Goal: Task Accomplishment & Management: Complete application form

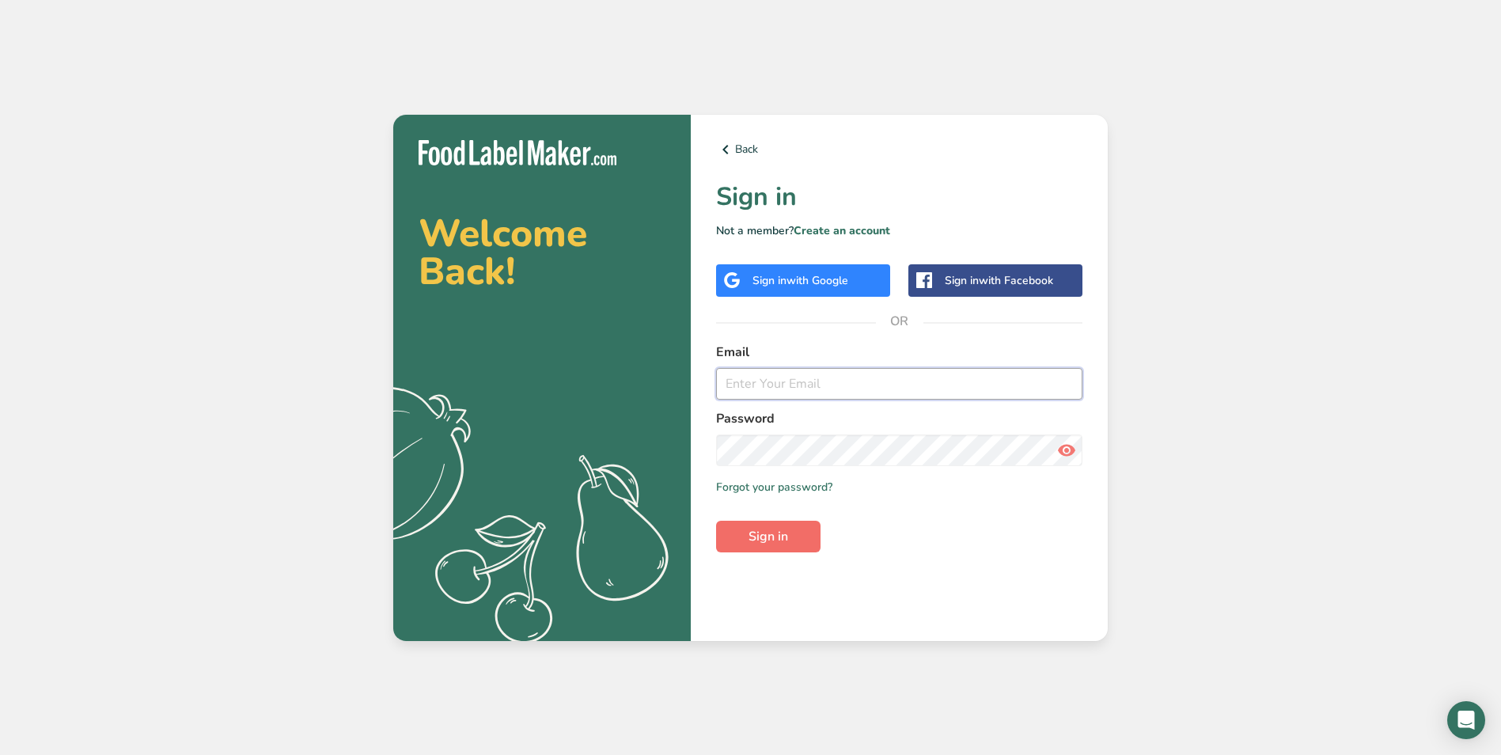
type input "[EMAIL_ADDRESS][DOMAIN_NAME]"
click at [761, 537] on span "Sign in" at bounding box center [768, 536] width 40 height 19
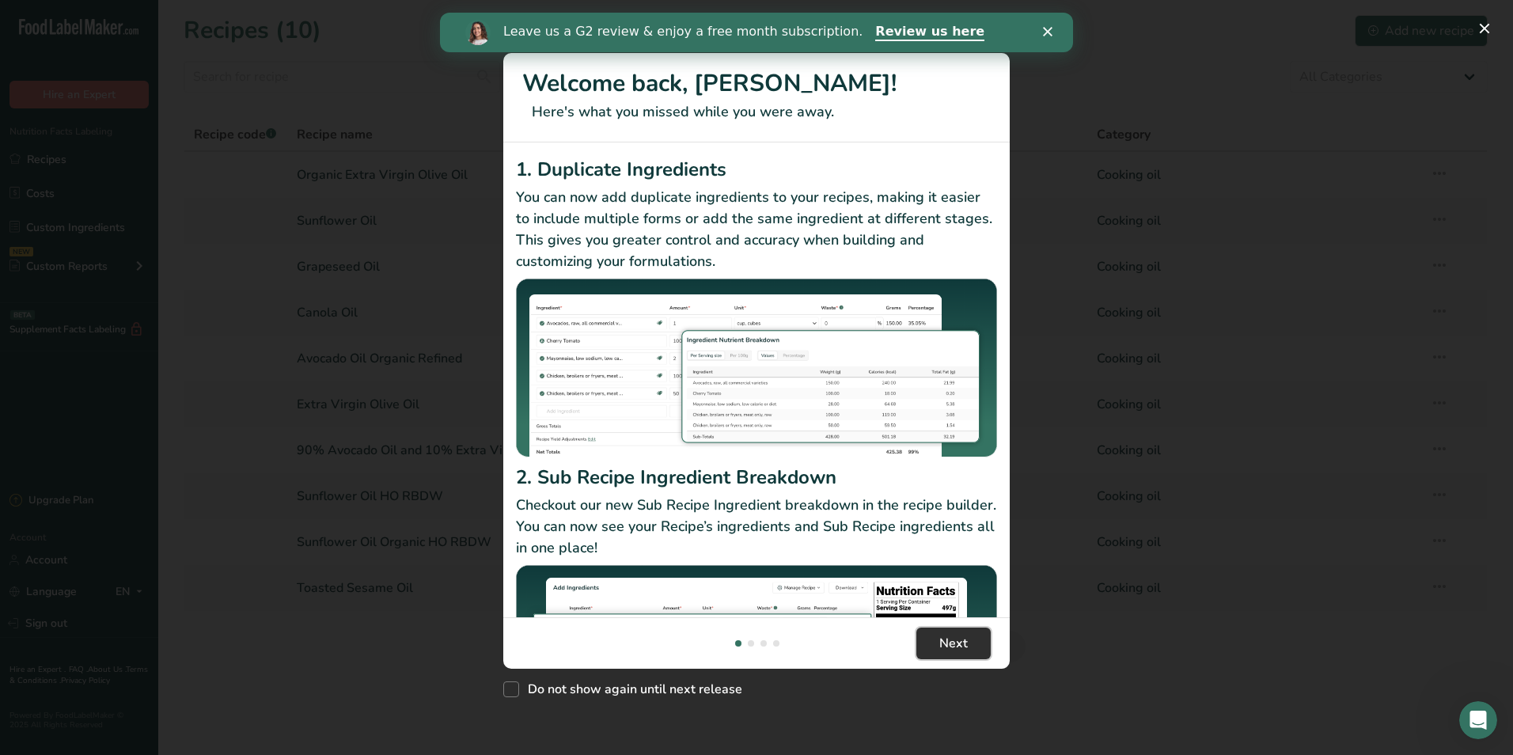
click at [940, 644] on span "Next" at bounding box center [953, 643] width 28 height 19
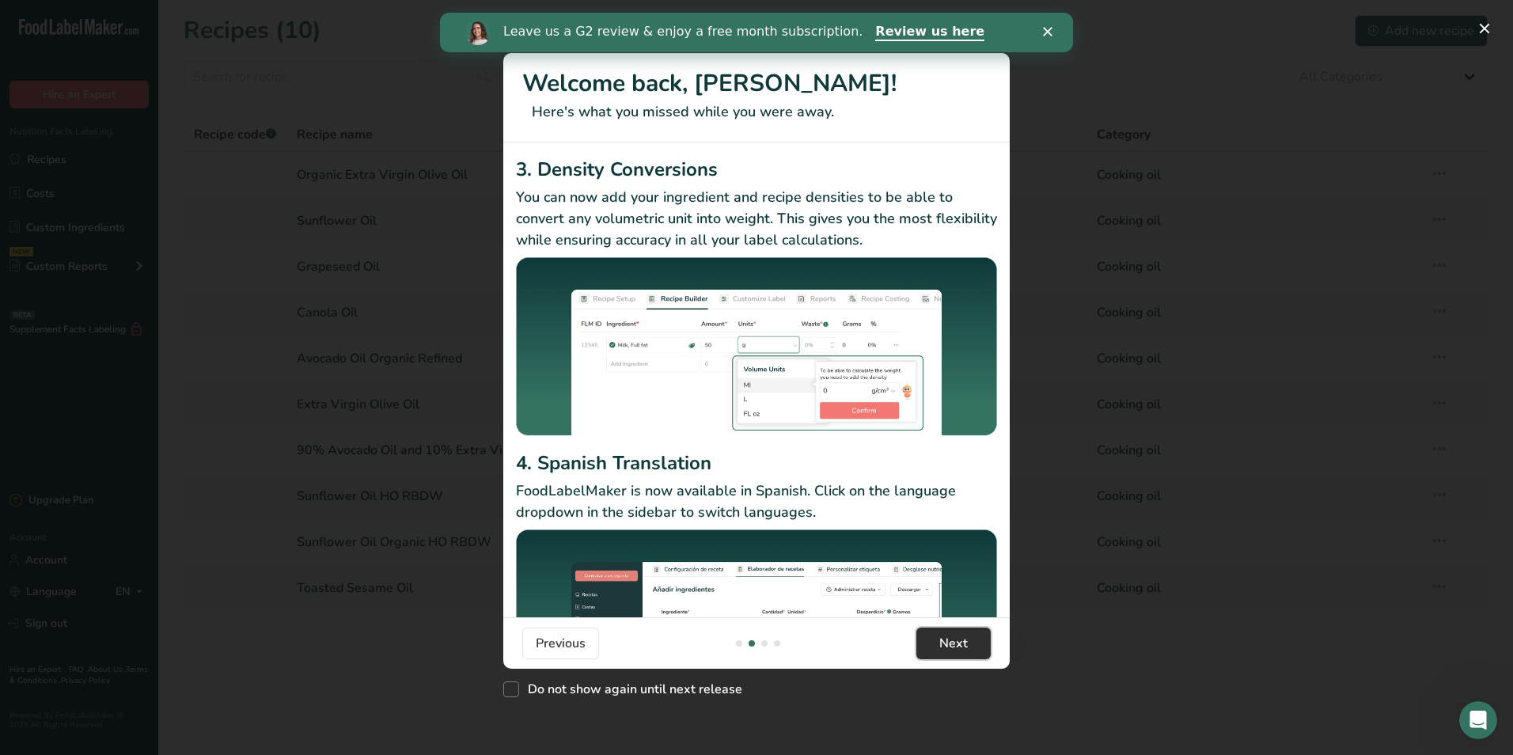
click at [940, 644] on span "Next" at bounding box center [953, 643] width 28 height 19
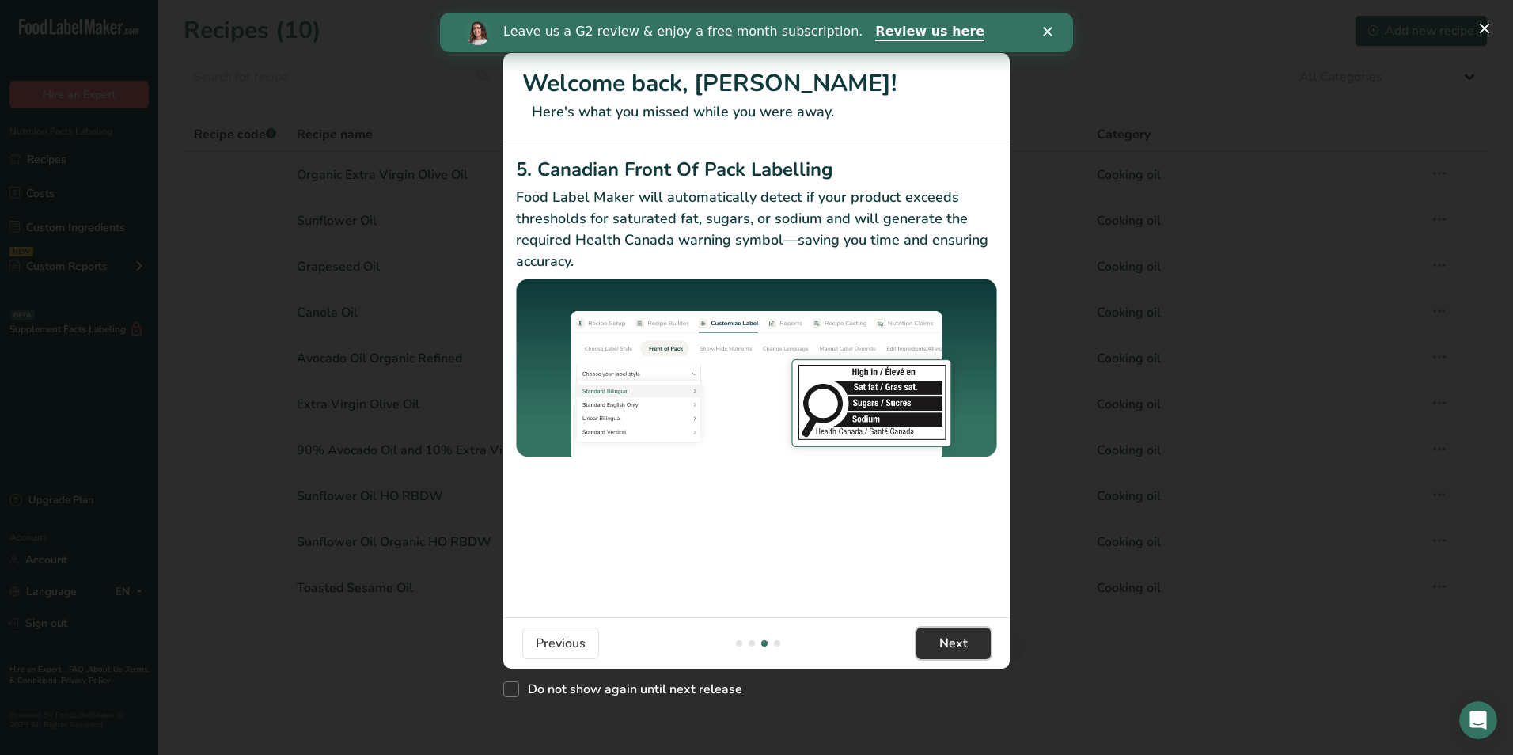
click at [940, 644] on span "Next" at bounding box center [953, 643] width 28 height 19
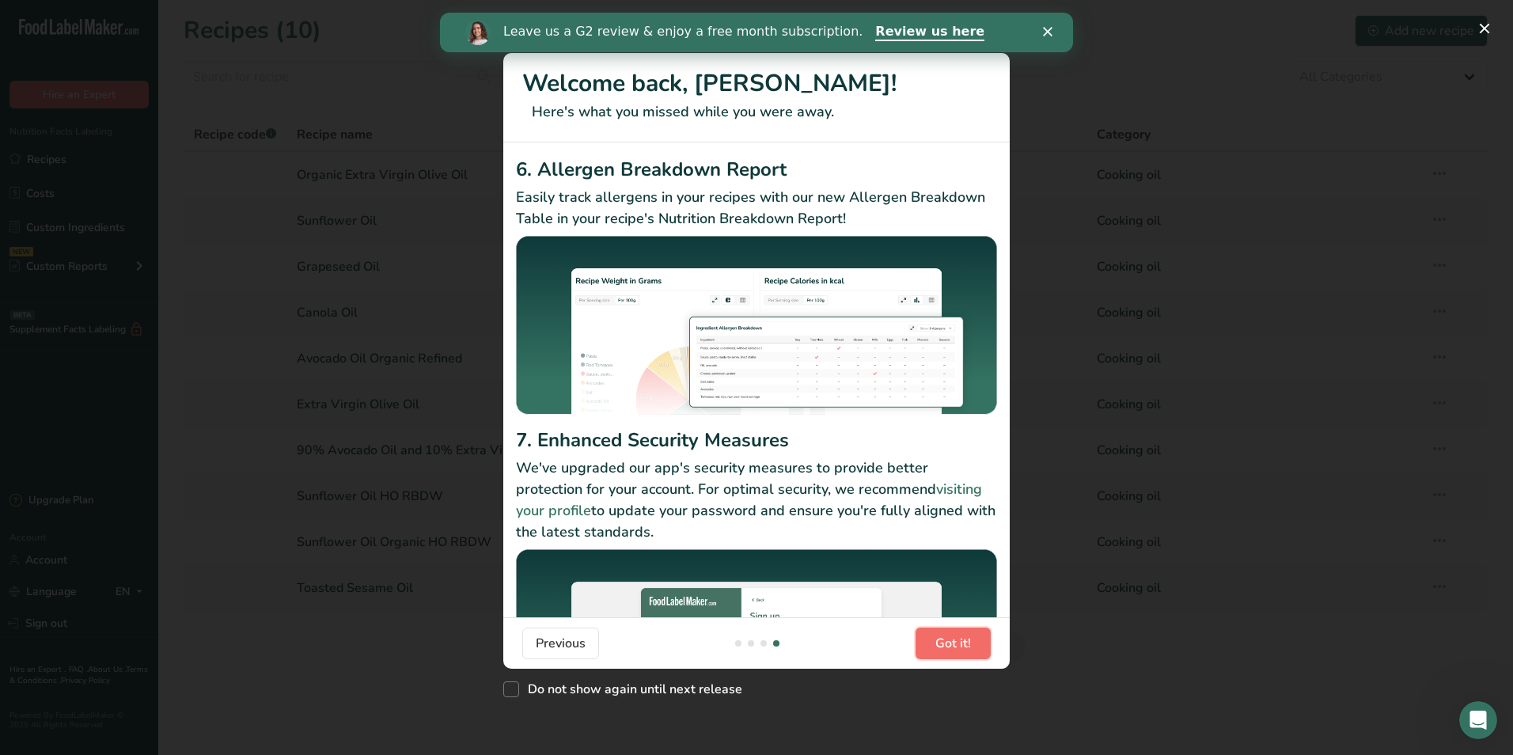
click at [941, 643] on span "Got it!" at bounding box center [953, 643] width 36 height 19
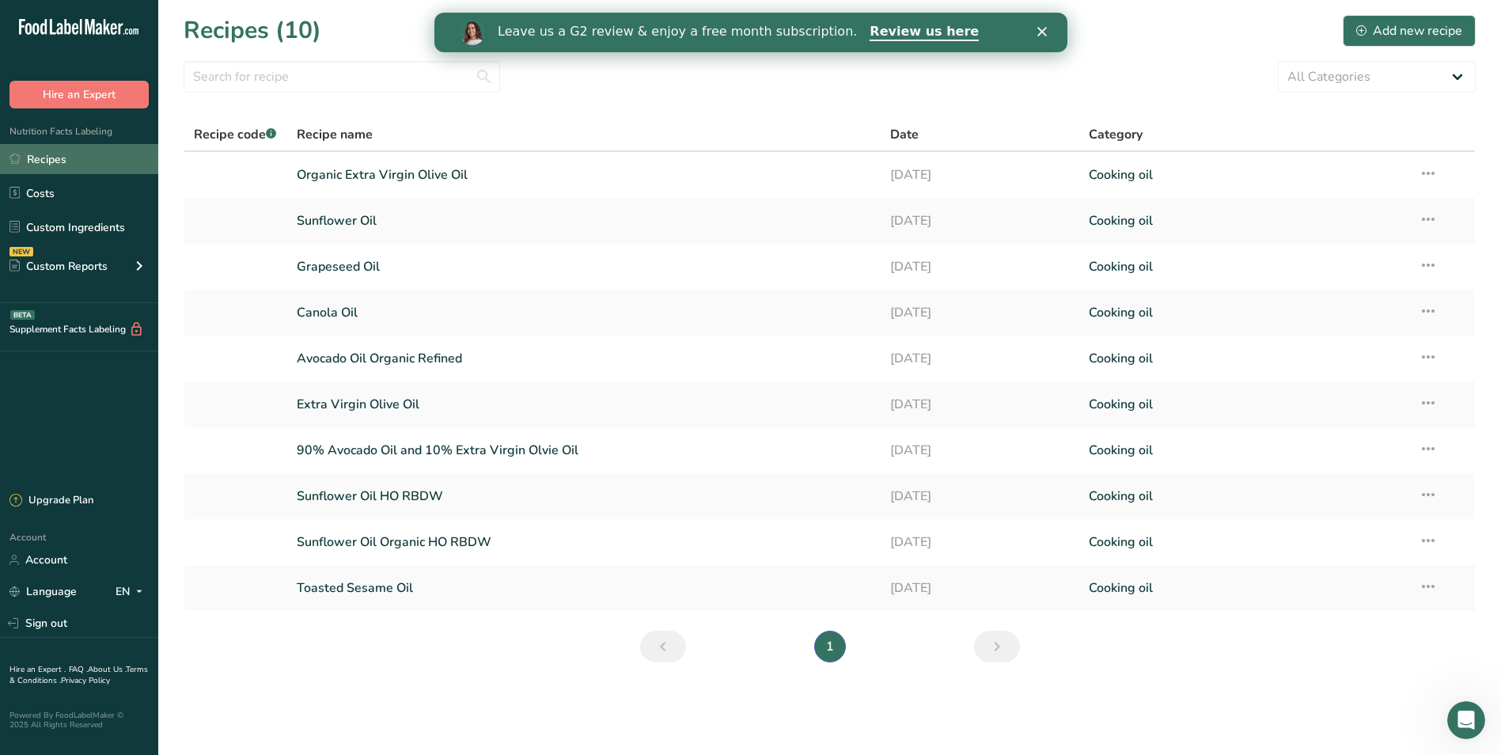
click at [43, 157] on link "Recipes" at bounding box center [79, 159] width 158 height 30
click at [1369, 32] on div "Add new recipe" at bounding box center [1409, 30] width 106 height 19
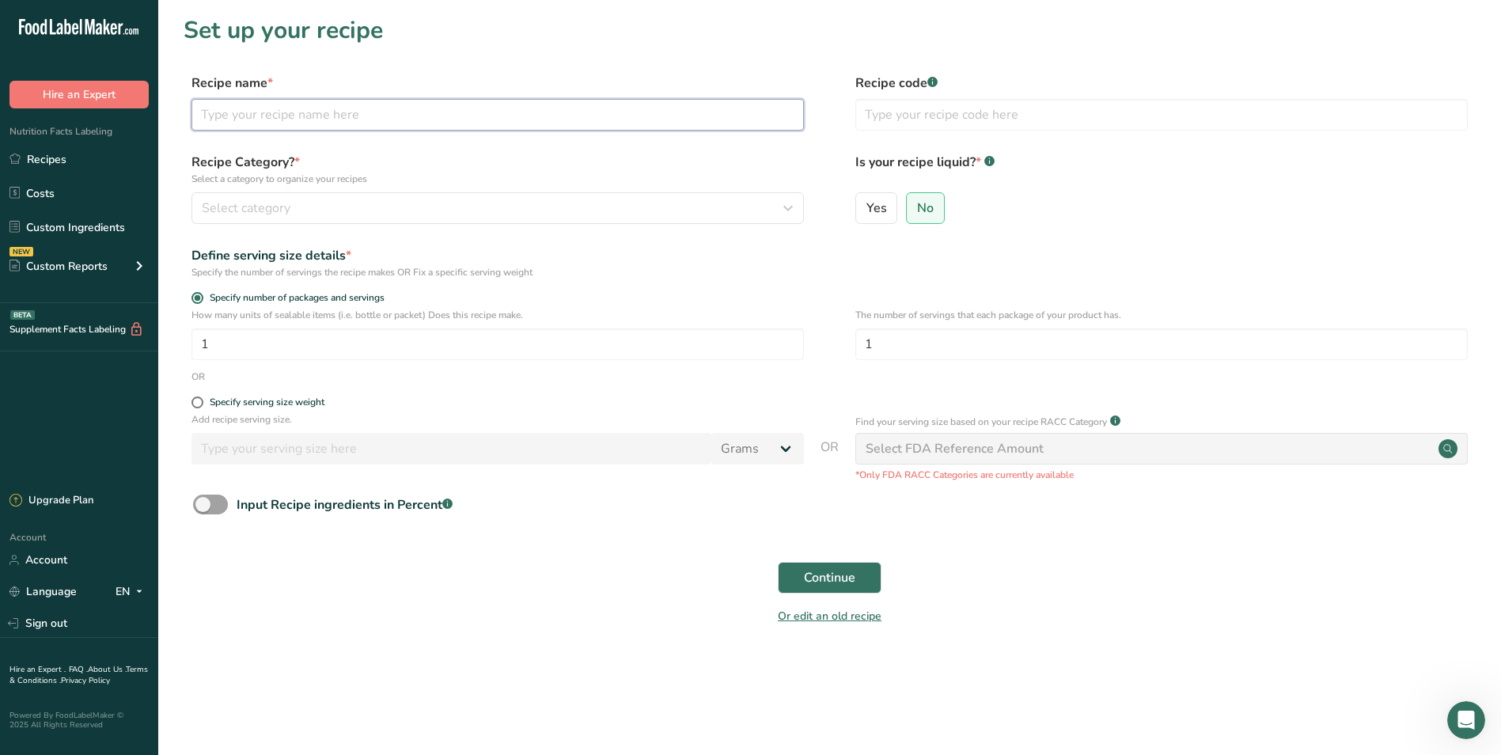
click at [265, 115] on input "text" at bounding box center [497, 115] width 612 height 32
click at [417, 122] on input "90/10" at bounding box center [497, 115] width 612 height 32
type input "9"
type input "10% Pomace/90% canola"
click at [880, 206] on span "Yes" at bounding box center [876, 208] width 21 height 16
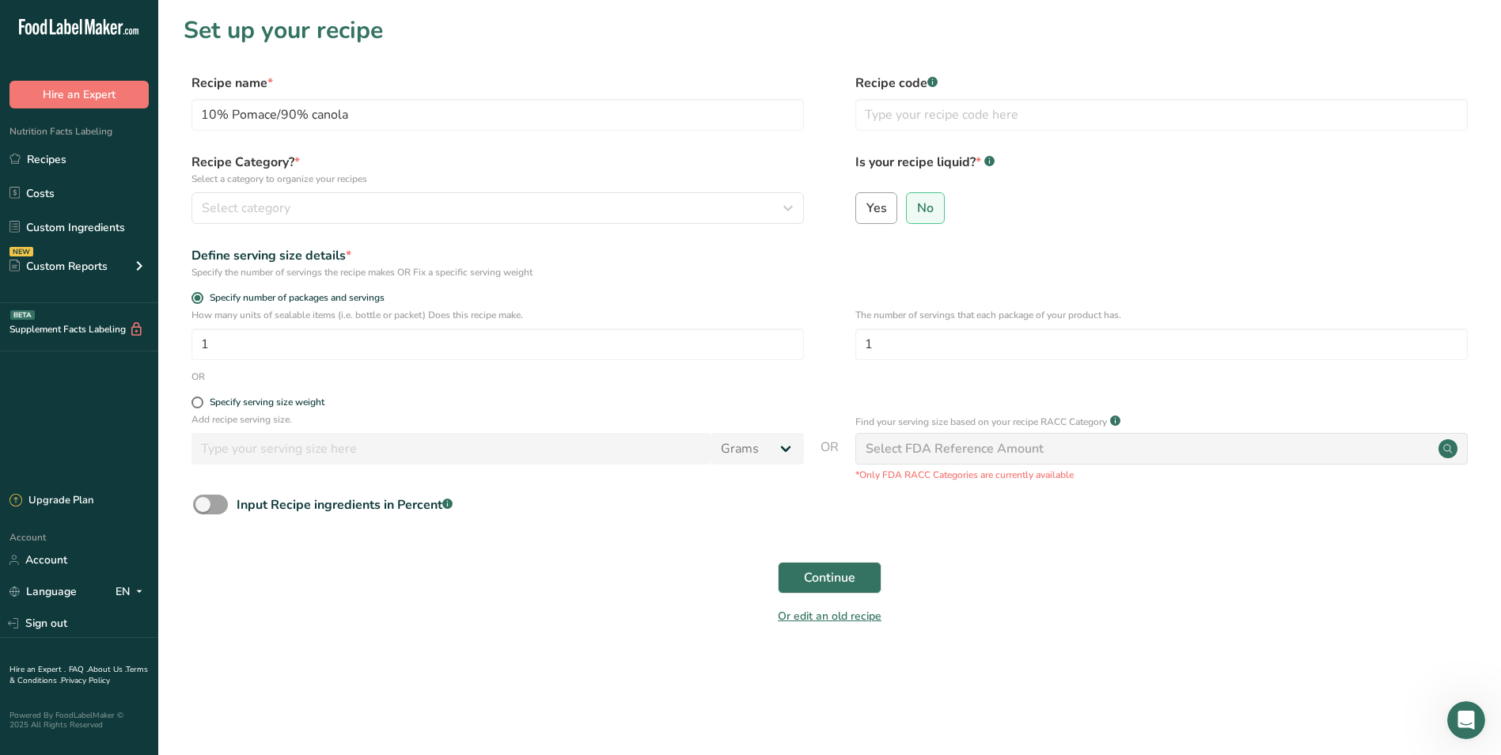
click at [866, 206] on input "Yes" at bounding box center [861, 208] width 10 height 10
radio input "true"
radio input "false"
select select "22"
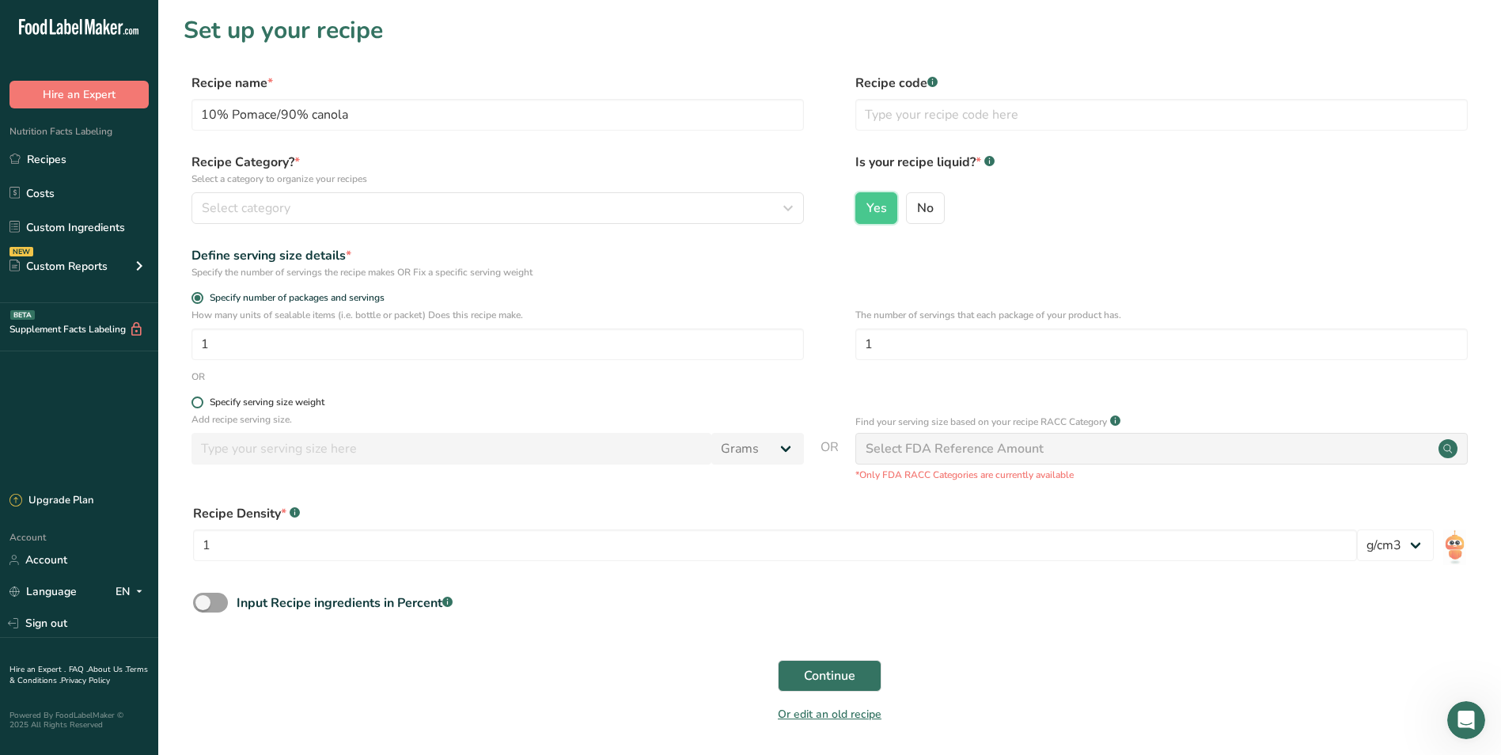
click at [198, 399] on span at bounding box center [197, 402] width 12 height 12
click at [198, 399] on input "Specify serving size weight" at bounding box center [196, 402] width 10 height 10
radio input "true"
radio input "false"
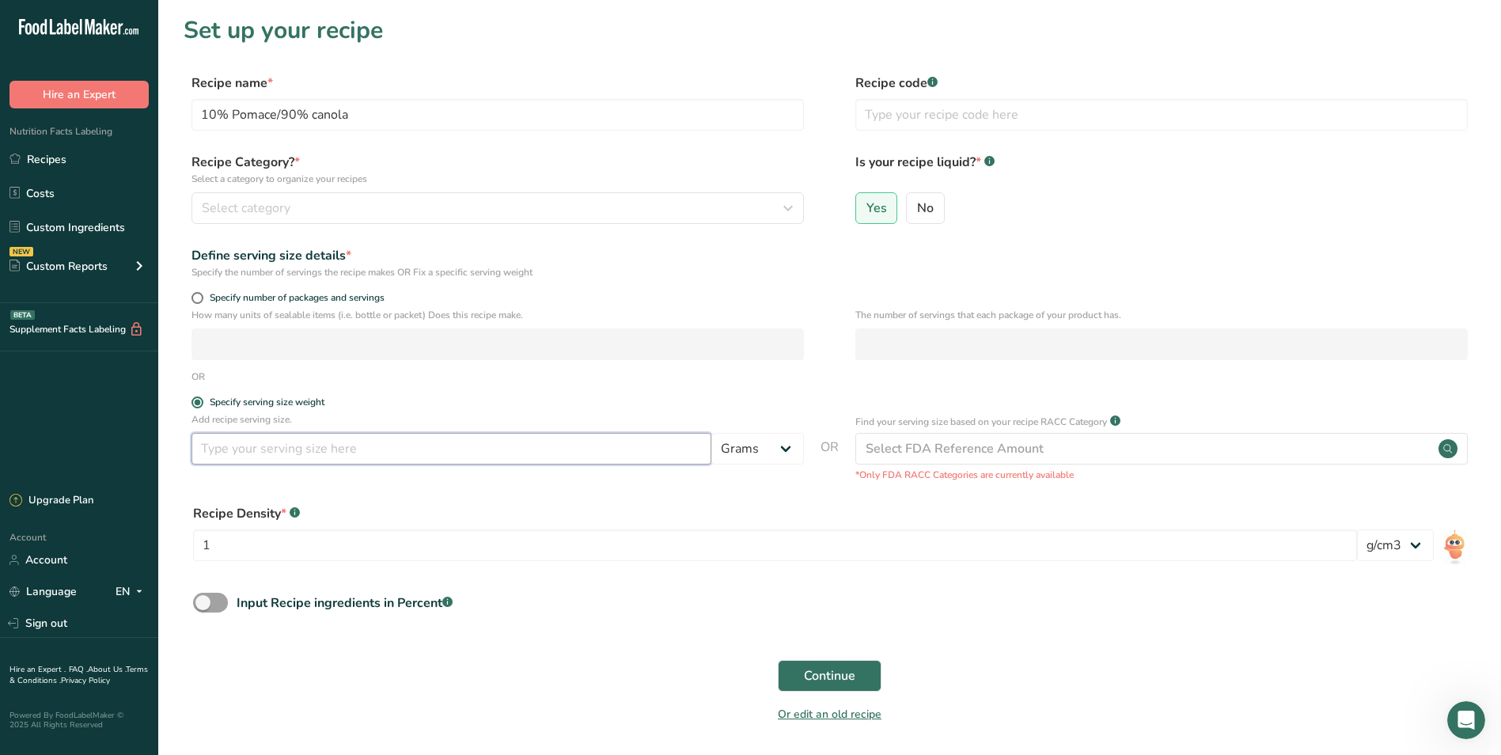
click at [663, 451] on input "number" at bounding box center [451, 449] width 520 height 32
type input "3"
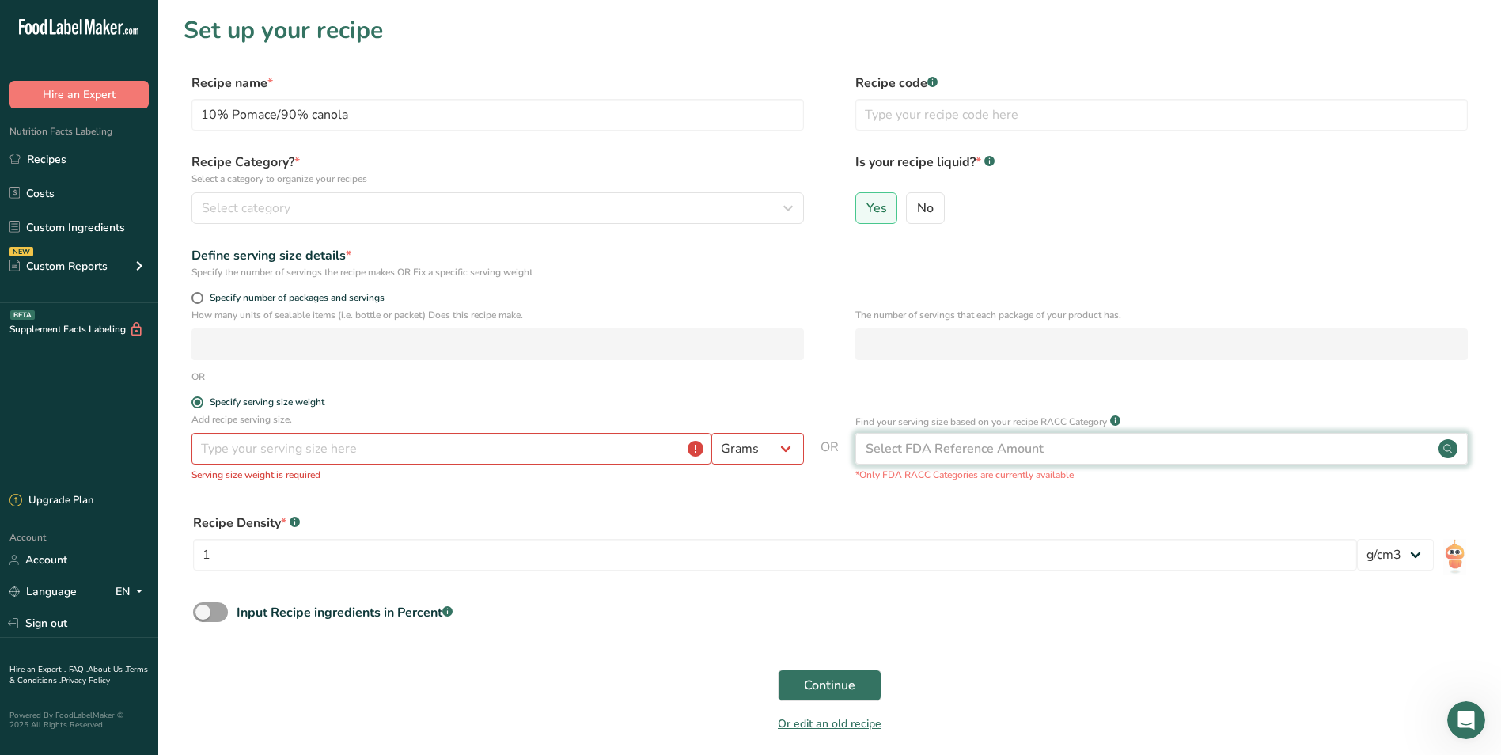
click at [1297, 458] on div "Select FDA Reference Amount" at bounding box center [1161, 449] width 612 height 32
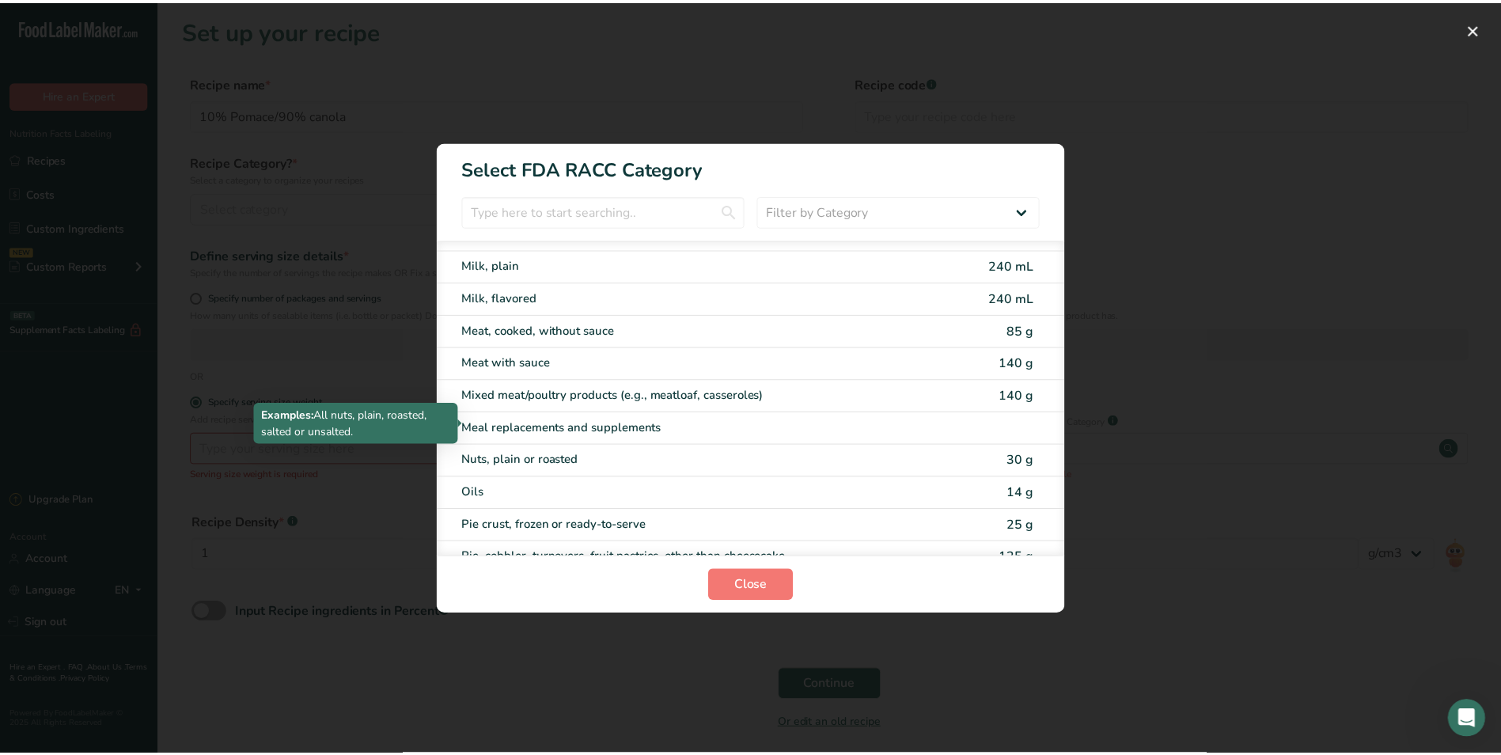
scroll to position [2057, 0]
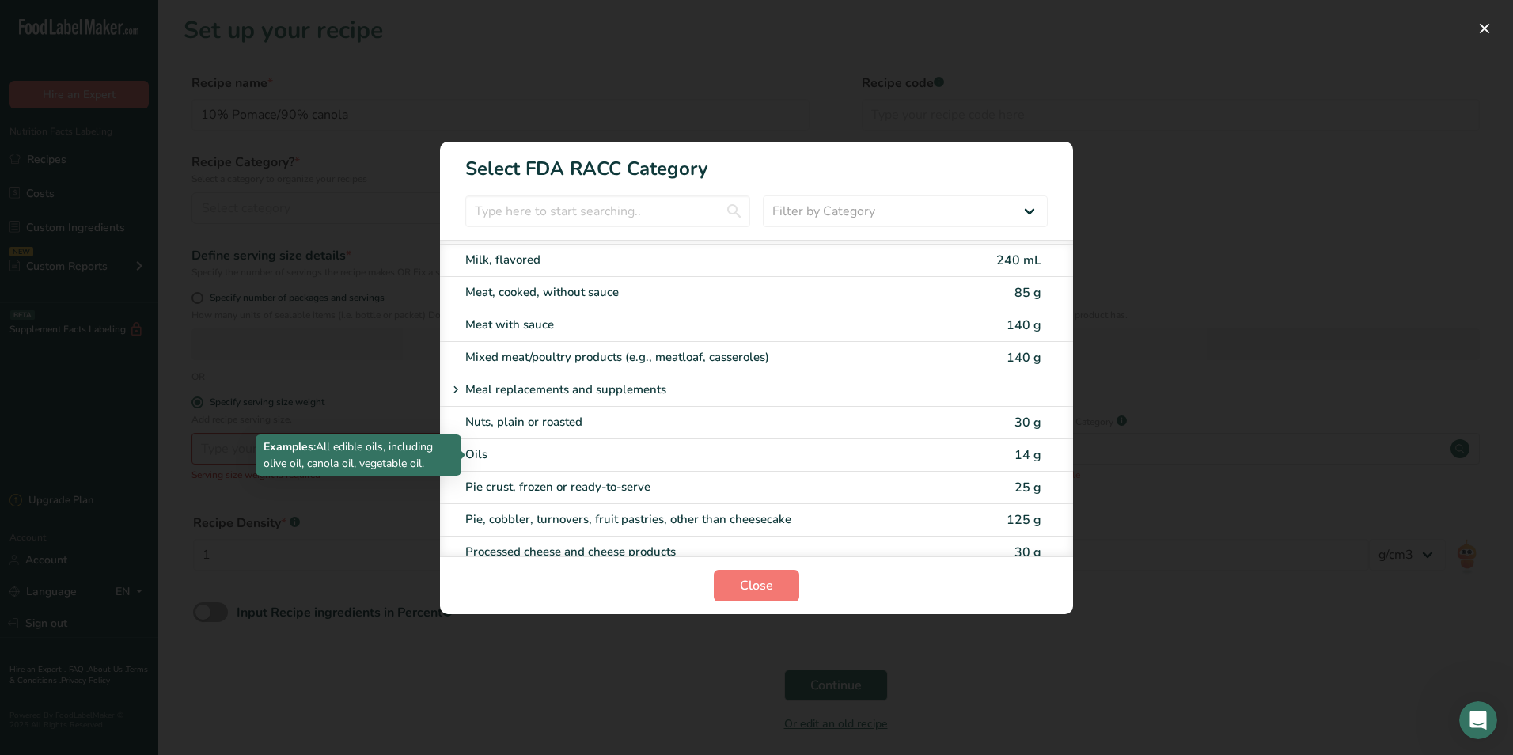
click at [661, 452] on div "Oils" at bounding box center [689, 454] width 449 height 18
type input "14"
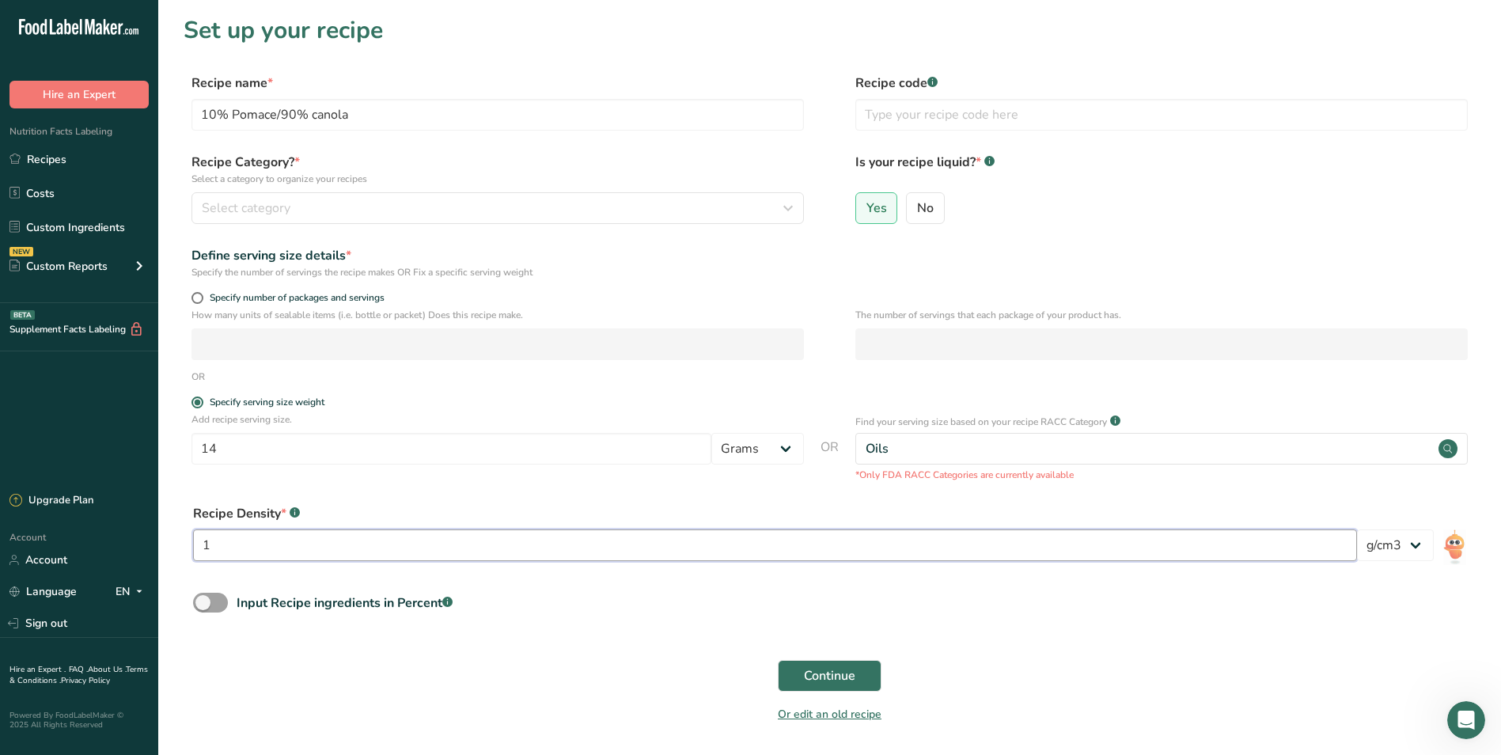
click at [1290, 556] on input "1" at bounding box center [775, 545] width 1164 height 32
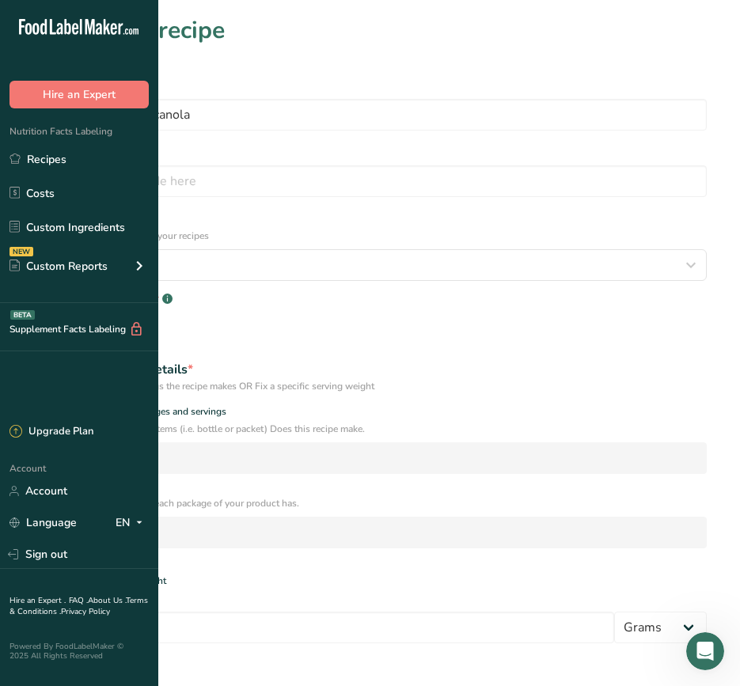
select select "22"
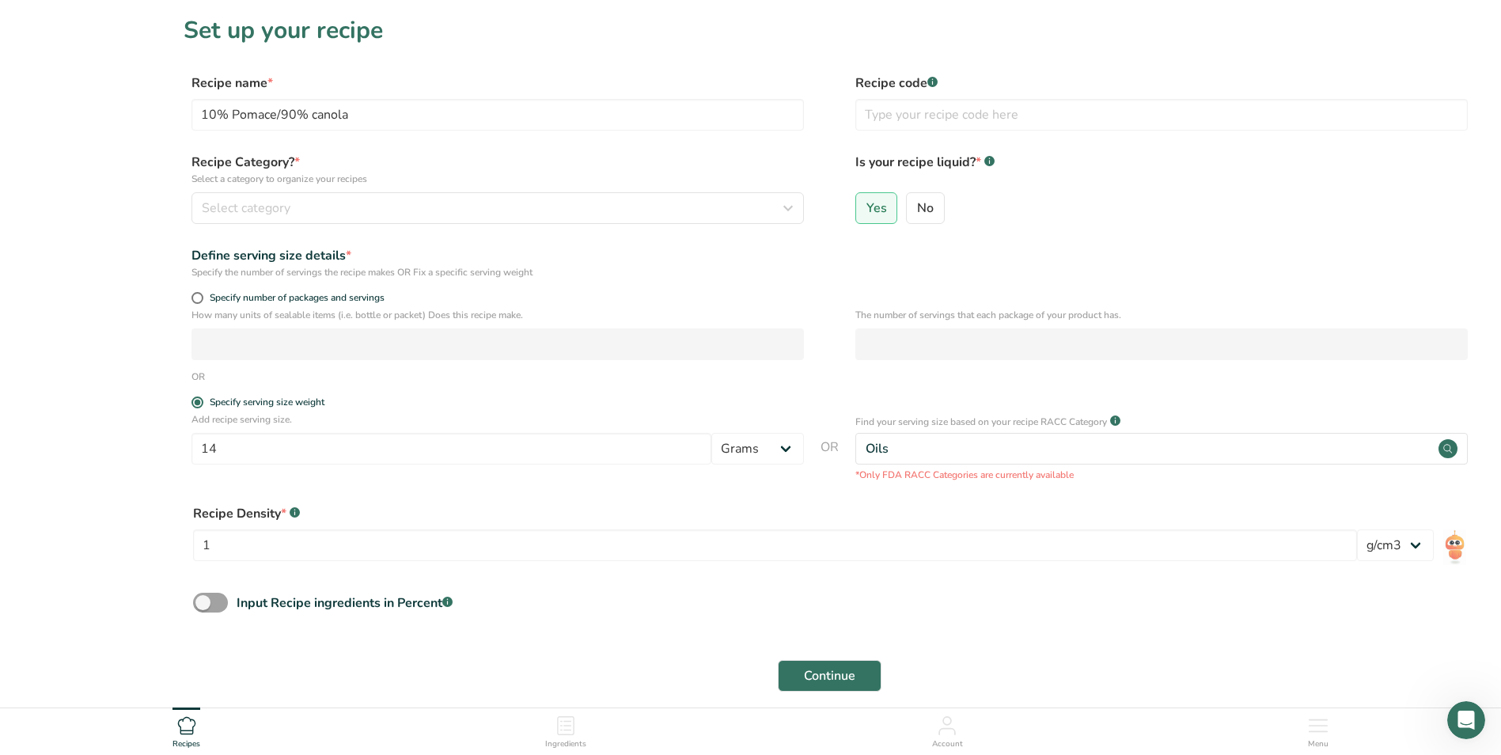
select select "22"
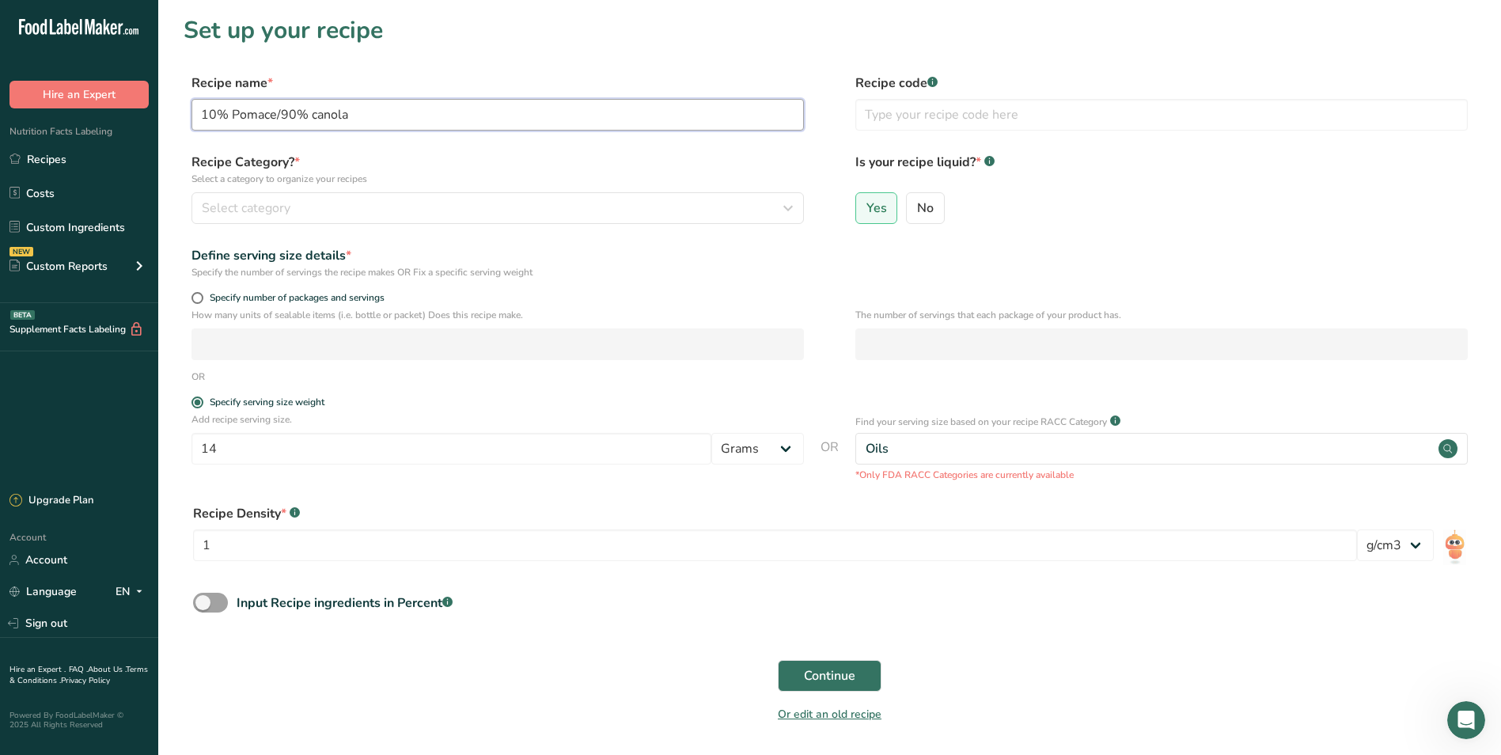
click at [384, 113] on input "10% Pomace/90% canola" at bounding box center [497, 115] width 612 height 32
type input "10% Pomace/90% Canola Oil"
click at [834, 672] on span "Continue" at bounding box center [829, 675] width 51 height 19
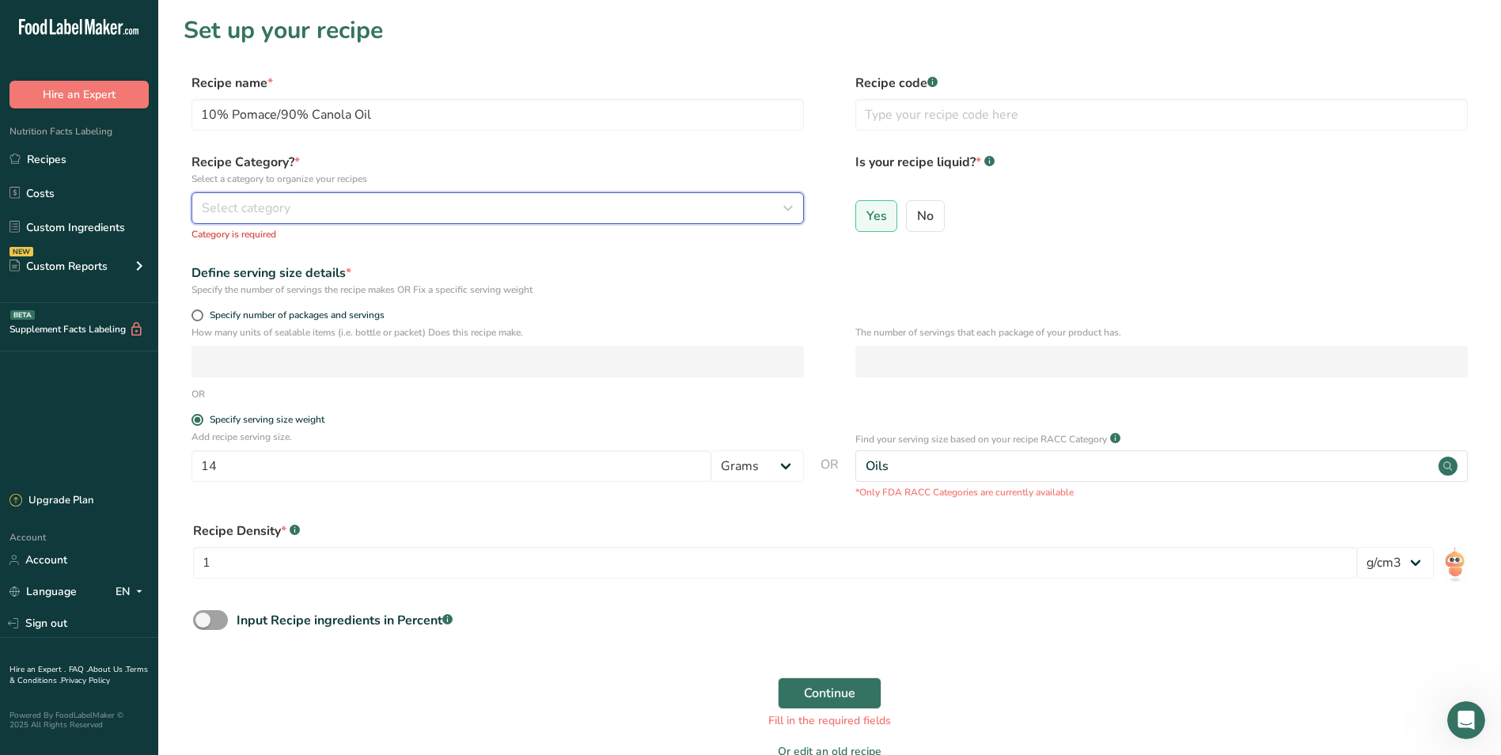
click at [315, 209] on div "Select category" at bounding box center [493, 208] width 582 height 19
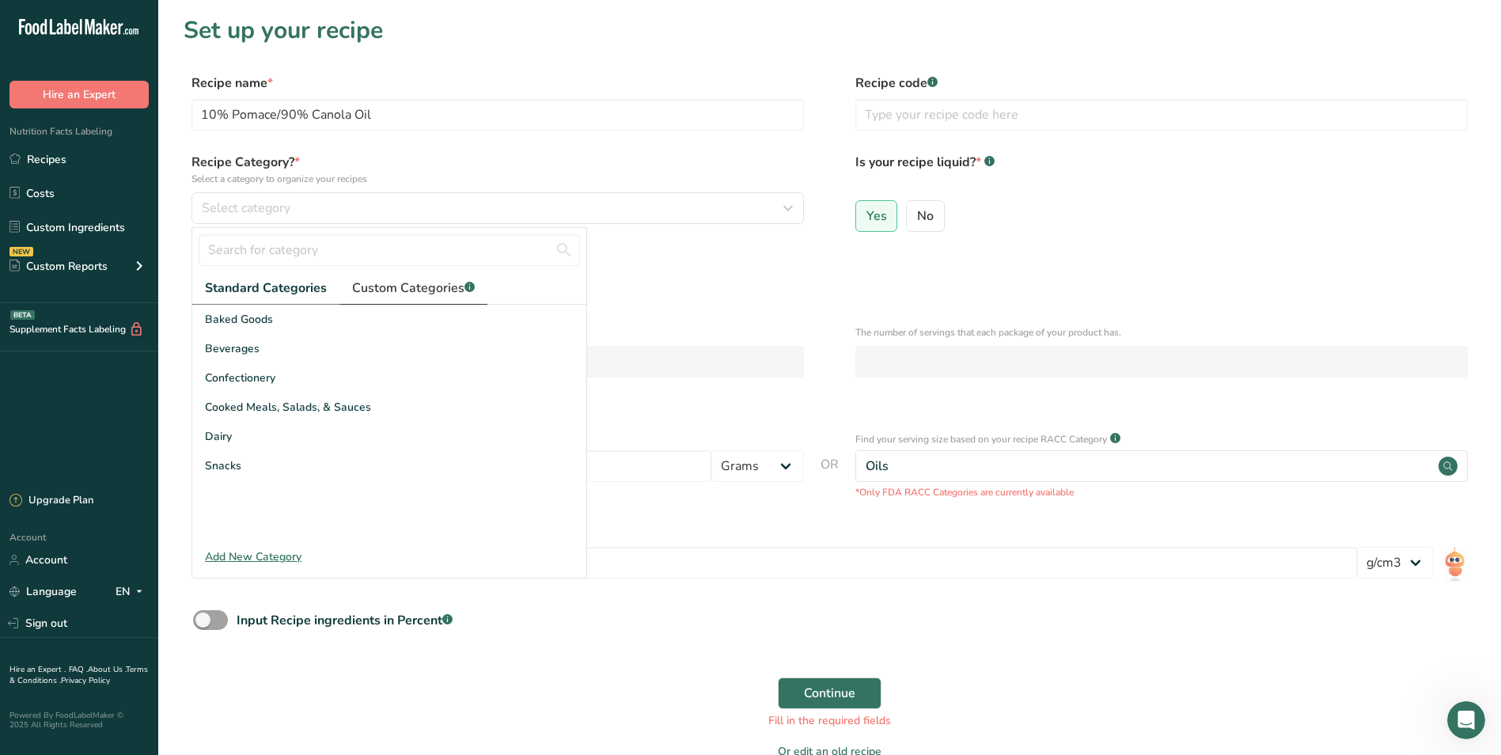
click at [412, 293] on span "Custom Categories .a-a{fill:#347362;}.b-a{fill:#fff;}" at bounding box center [413, 287] width 123 height 19
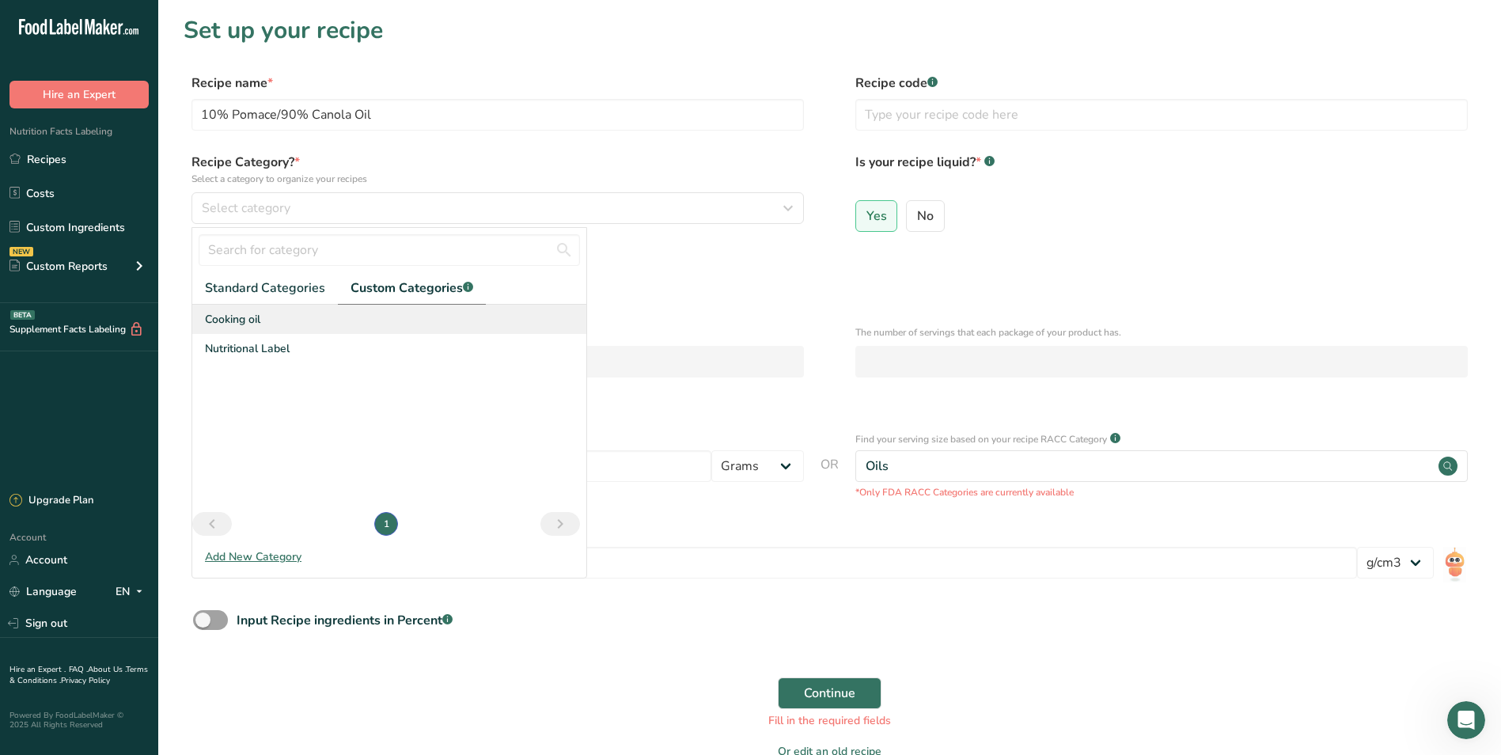
click at [275, 317] on div "Cooking oil" at bounding box center [389, 319] width 394 height 29
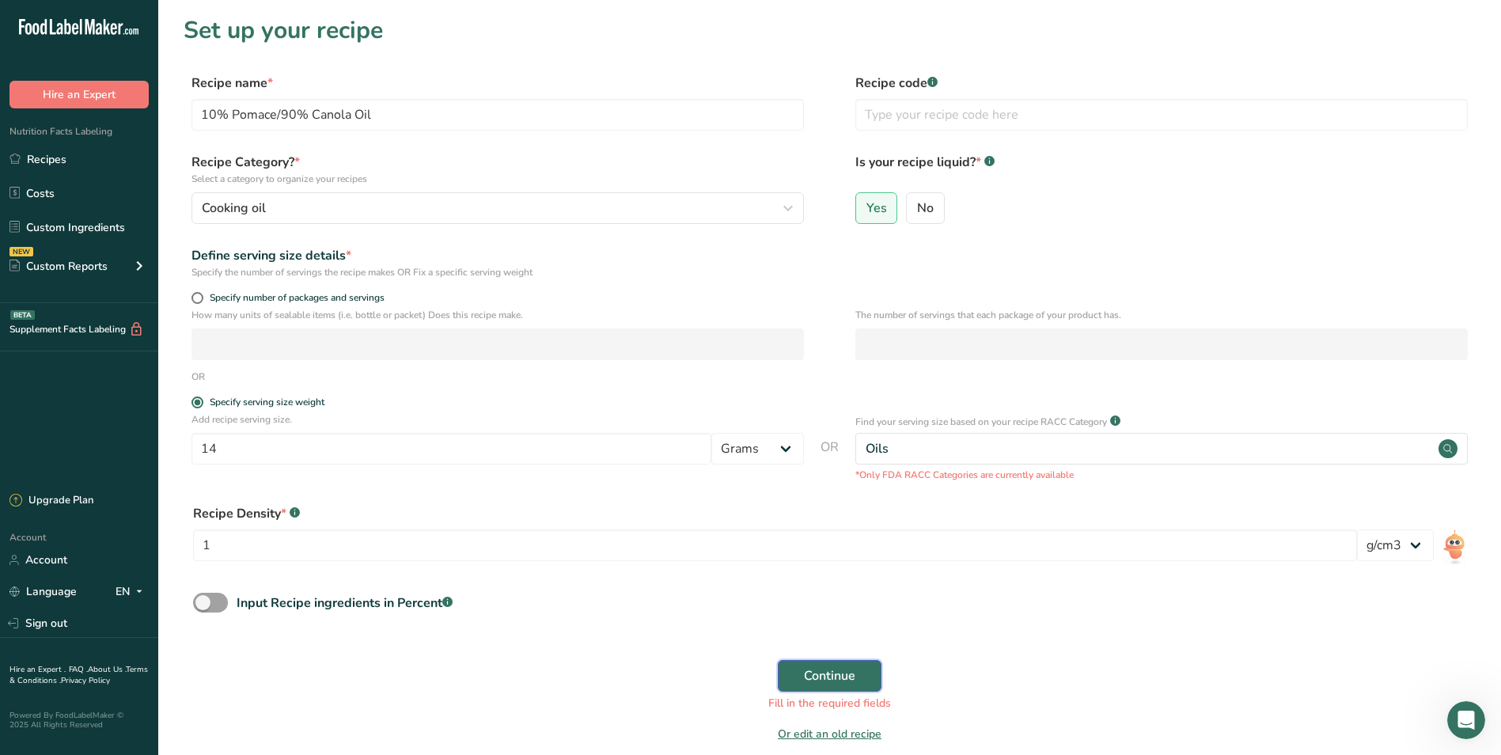
click at [827, 679] on span "Continue" at bounding box center [829, 675] width 51 height 19
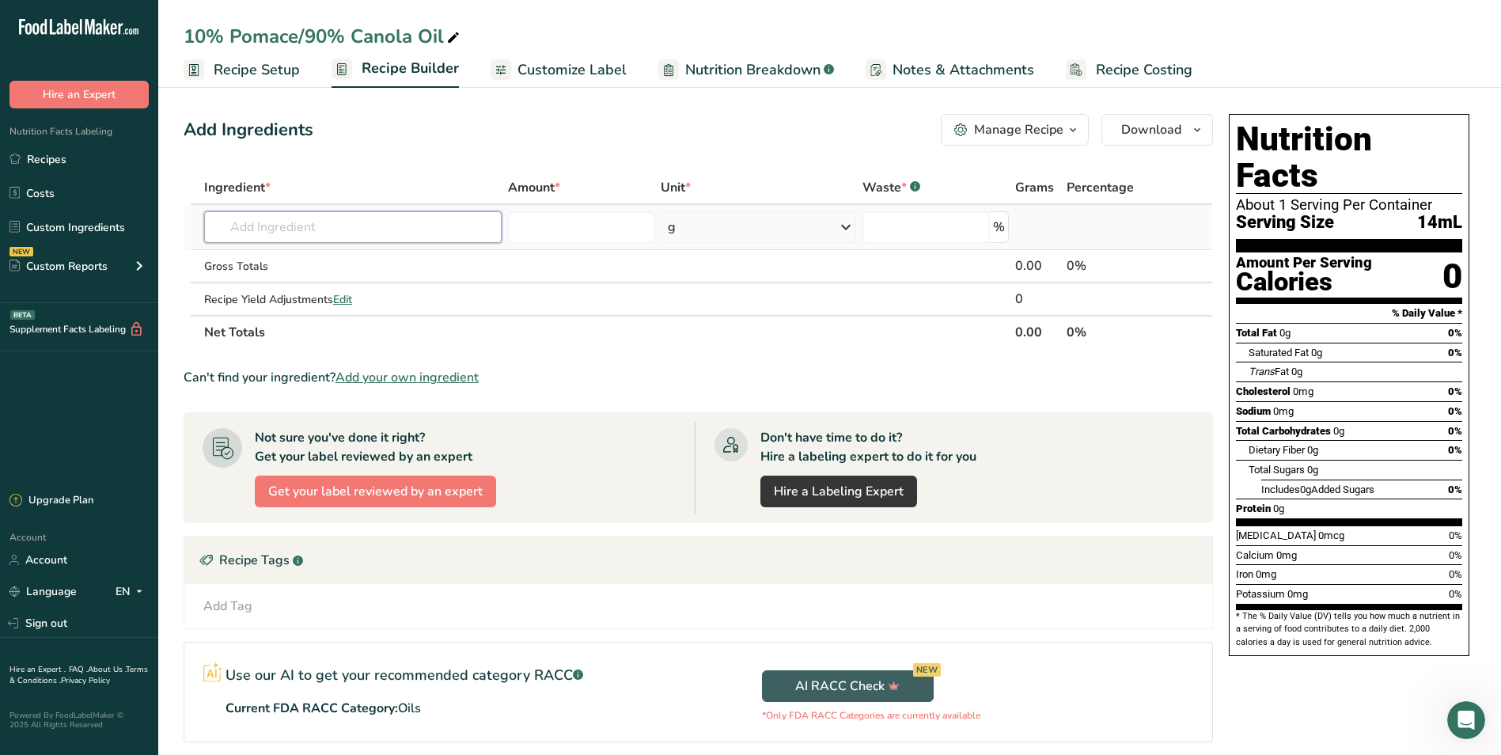
click at [351, 225] on input "text" at bounding box center [352, 227] width 297 height 32
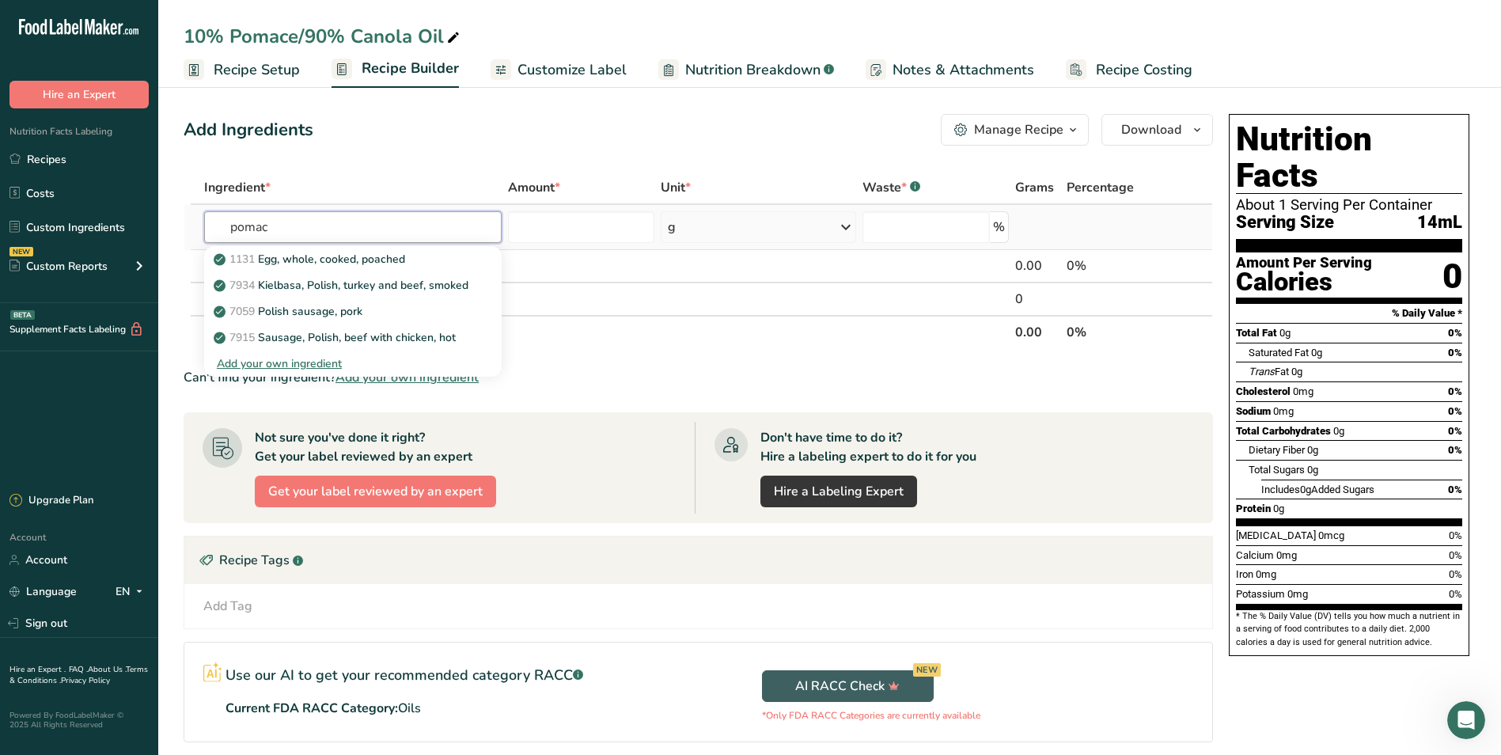
type input "pomace"
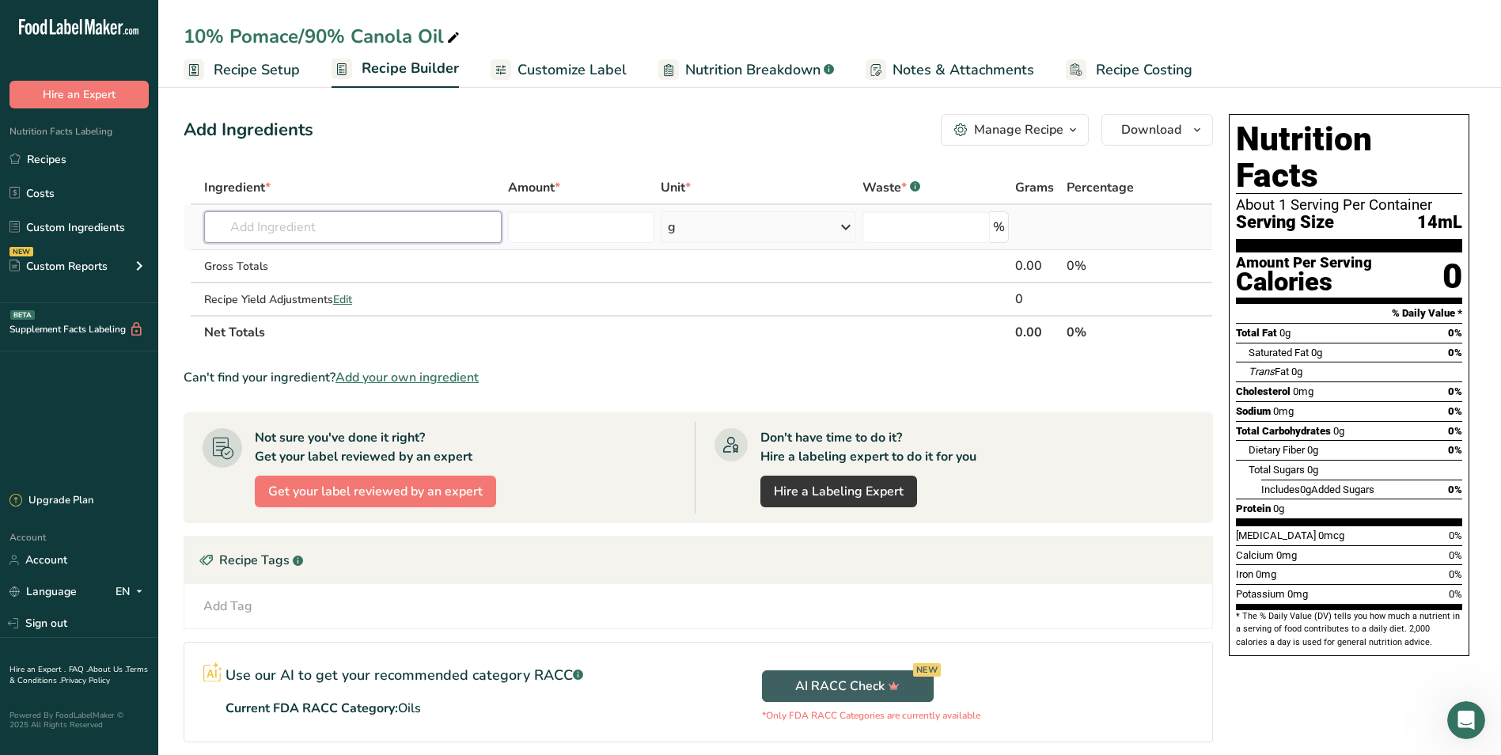
click at [254, 229] on input "text" at bounding box center [352, 227] width 297 height 32
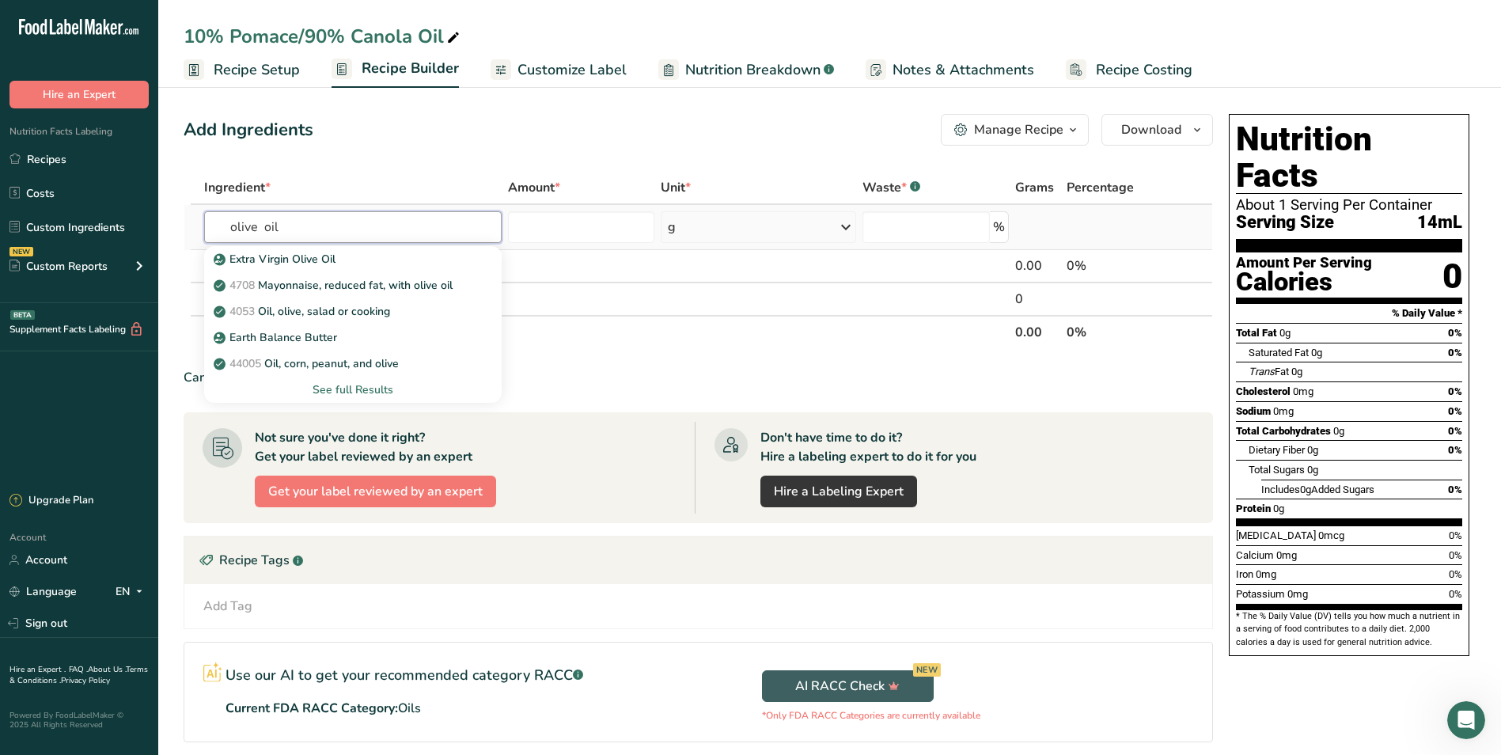
type input "olive oil"
click at [297, 239] on input "text" at bounding box center [352, 227] width 297 height 32
click at [355, 318] on p "4053 Oil, olive, salad or cooking" at bounding box center [303, 311] width 173 height 17
type input "Oil, olive, salad or cooking"
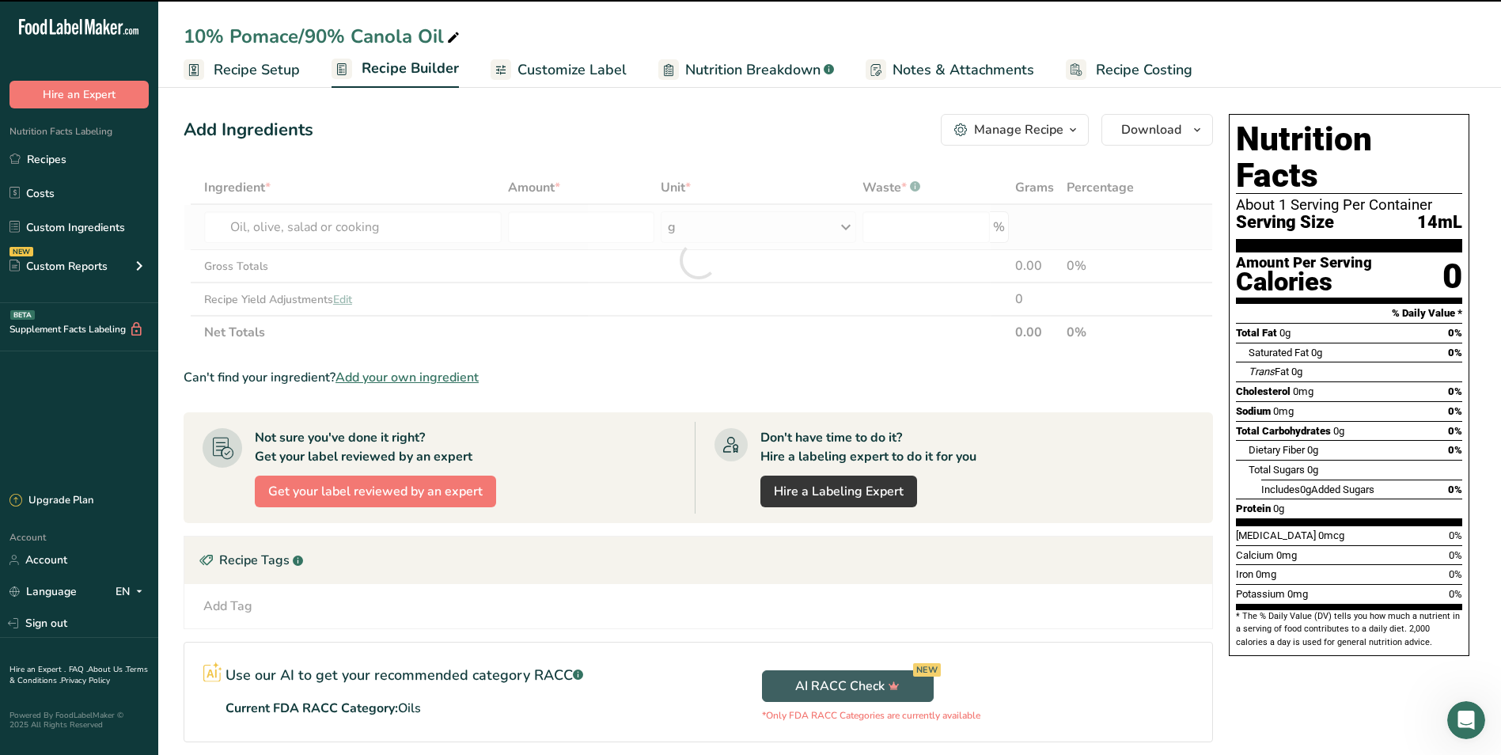
type input "0"
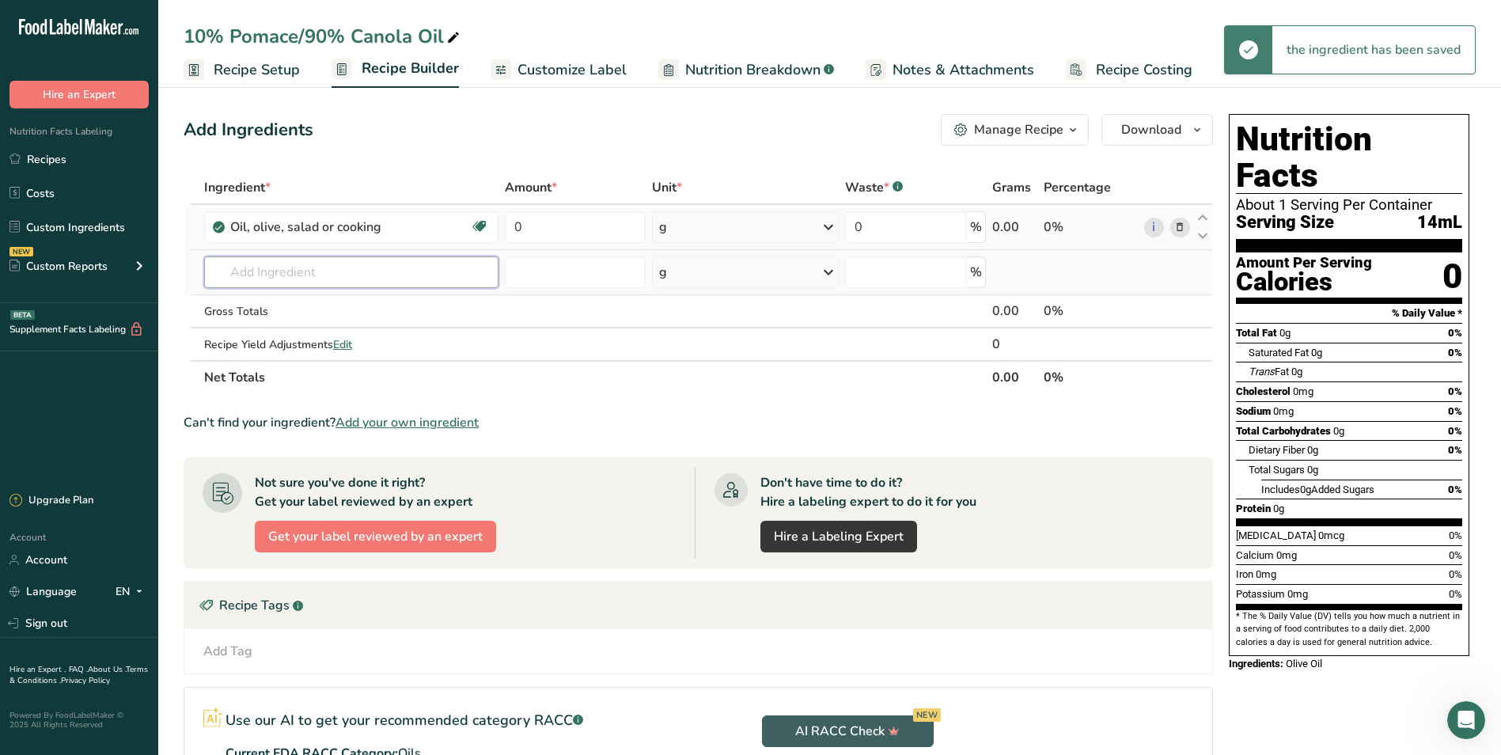
click at [320, 269] on input "text" at bounding box center [351, 272] width 295 height 32
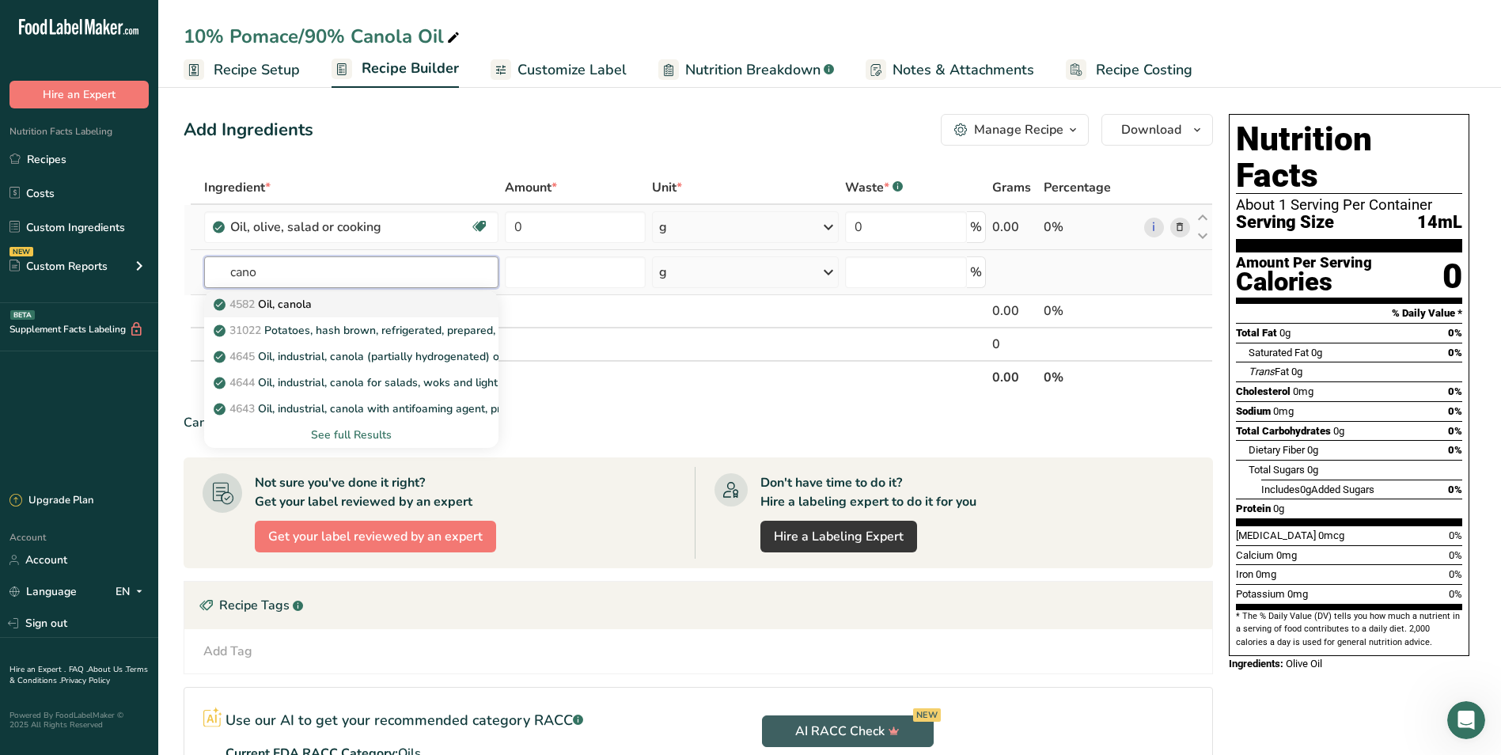
type input "cano"
click at [295, 297] on p "4582 Oil, canola" at bounding box center [264, 304] width 95 height 17
type input "Oil, canola"
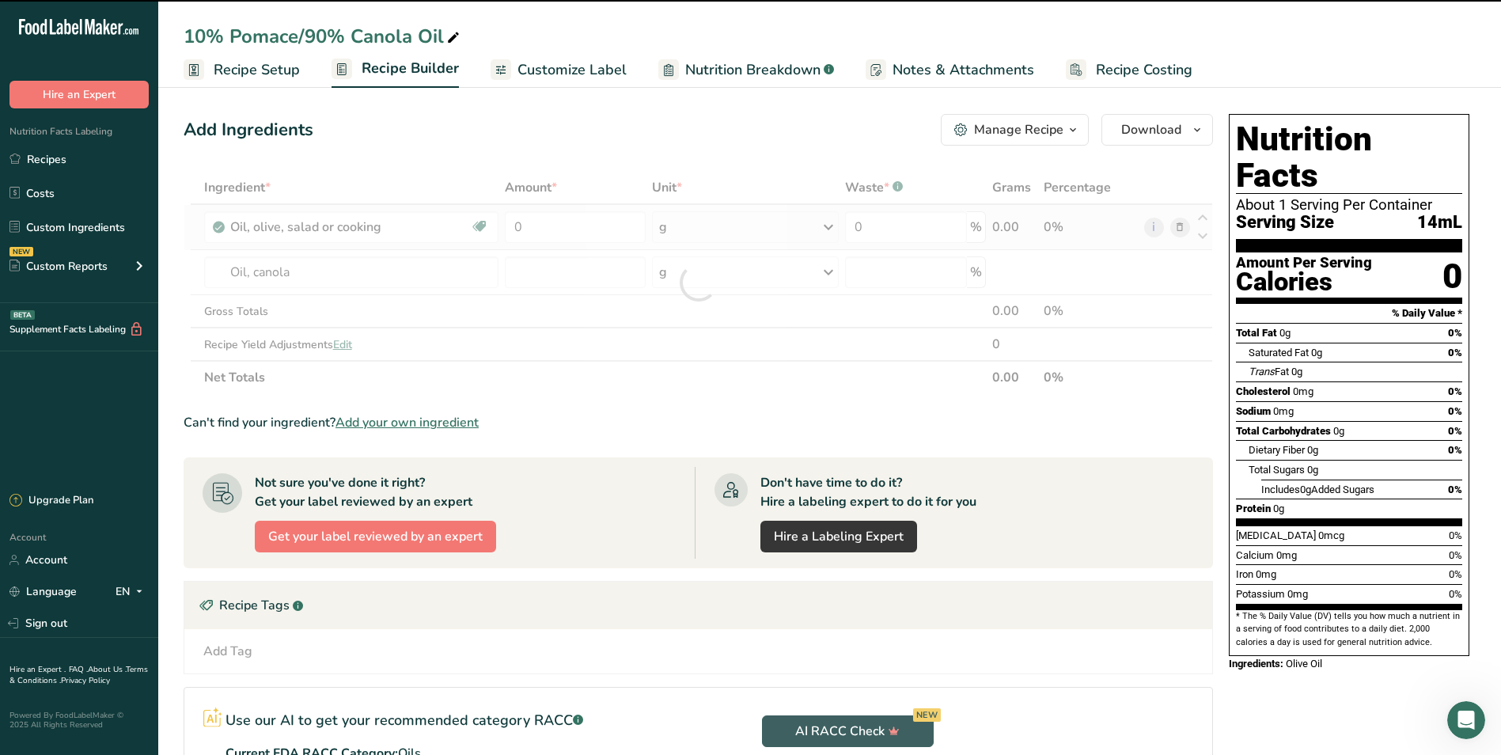
type input "0"
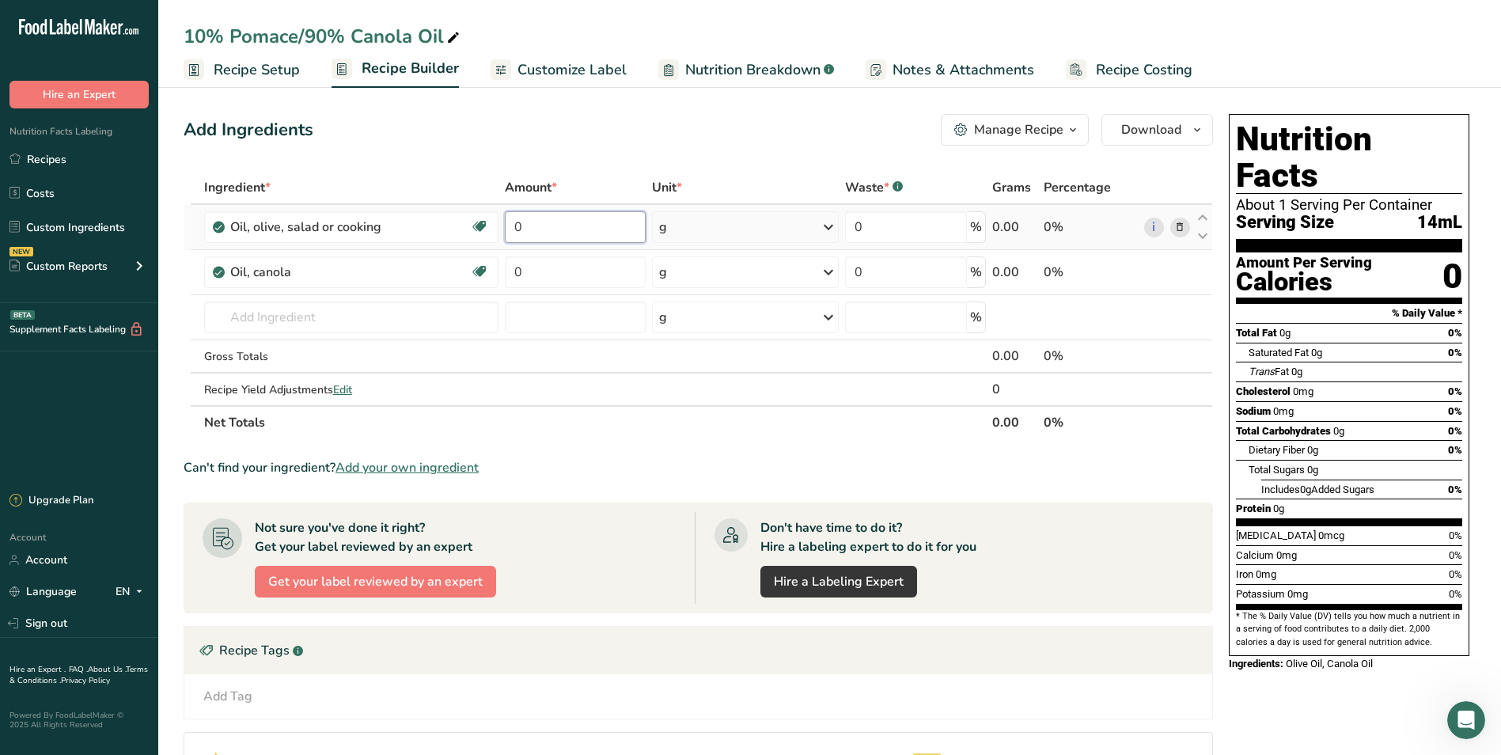
click at [563, 225] on input "0" at bounding box center [575, 227] width 141 height 32
type input "300"
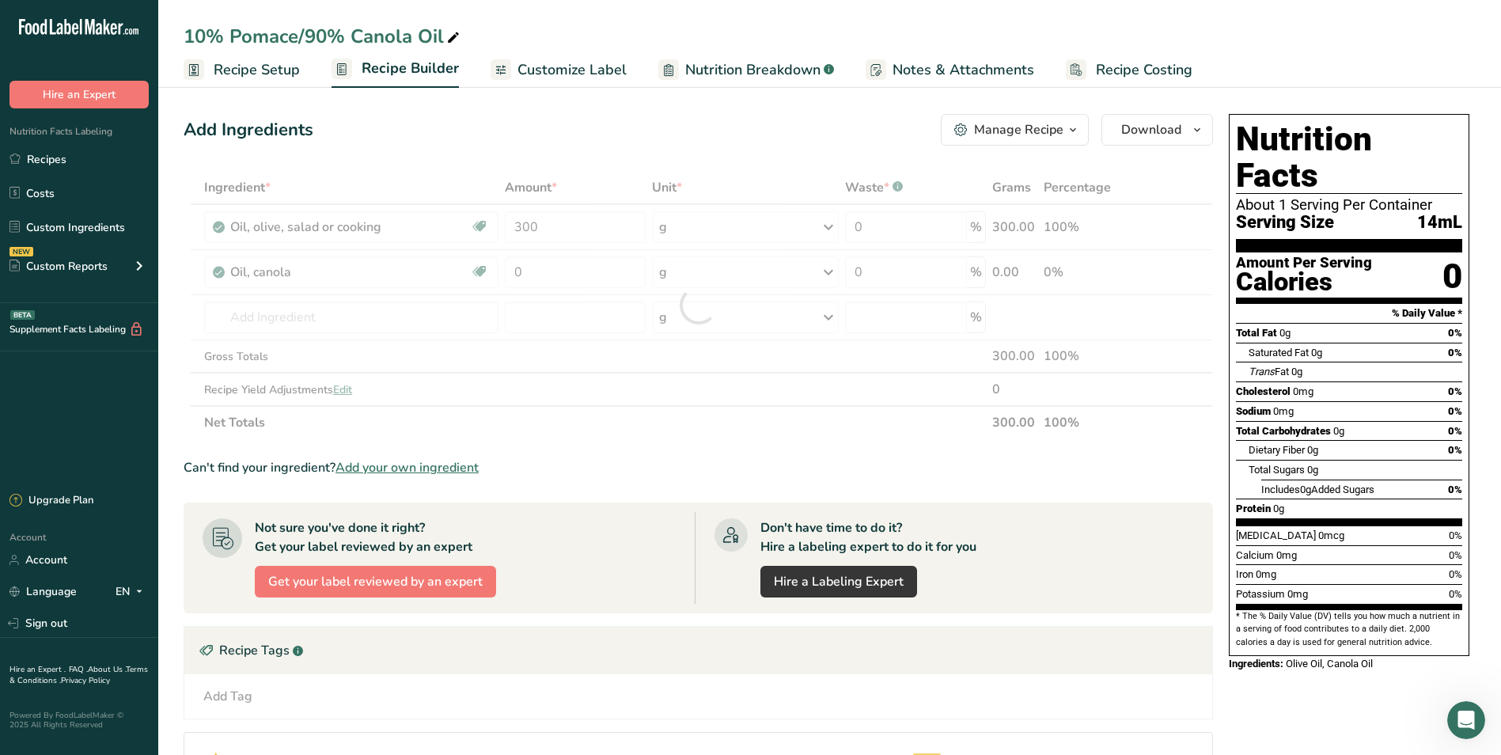
click at [829, 239] on div "Ingredient * Amount * Unit * Waste * .a-a{fill:#347362;}.b-a{fill:#fff;} Grams …" at bounding box center [698, 305] width 1029 height 268
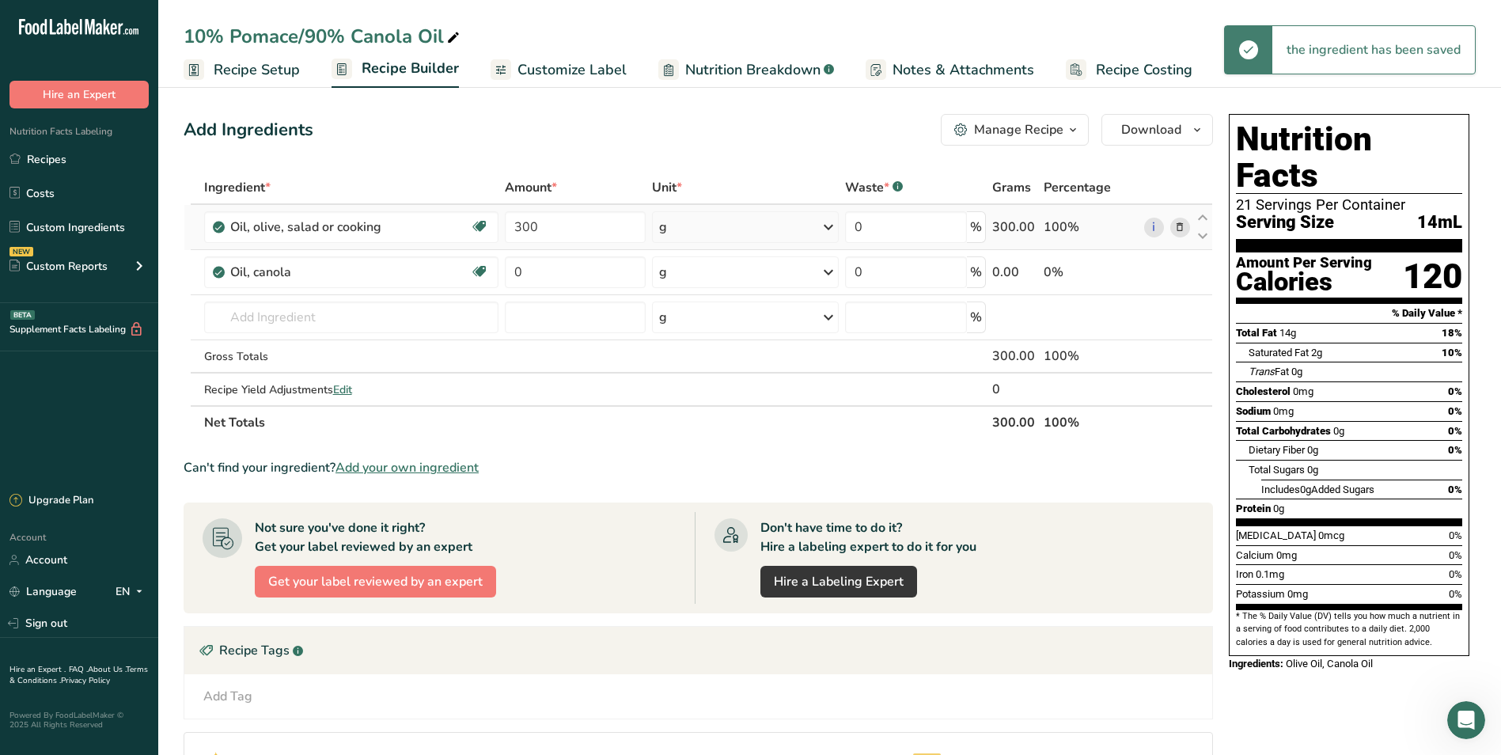
click at [824, 221] on icon at bounding box center [828, 227] width 19 height 28
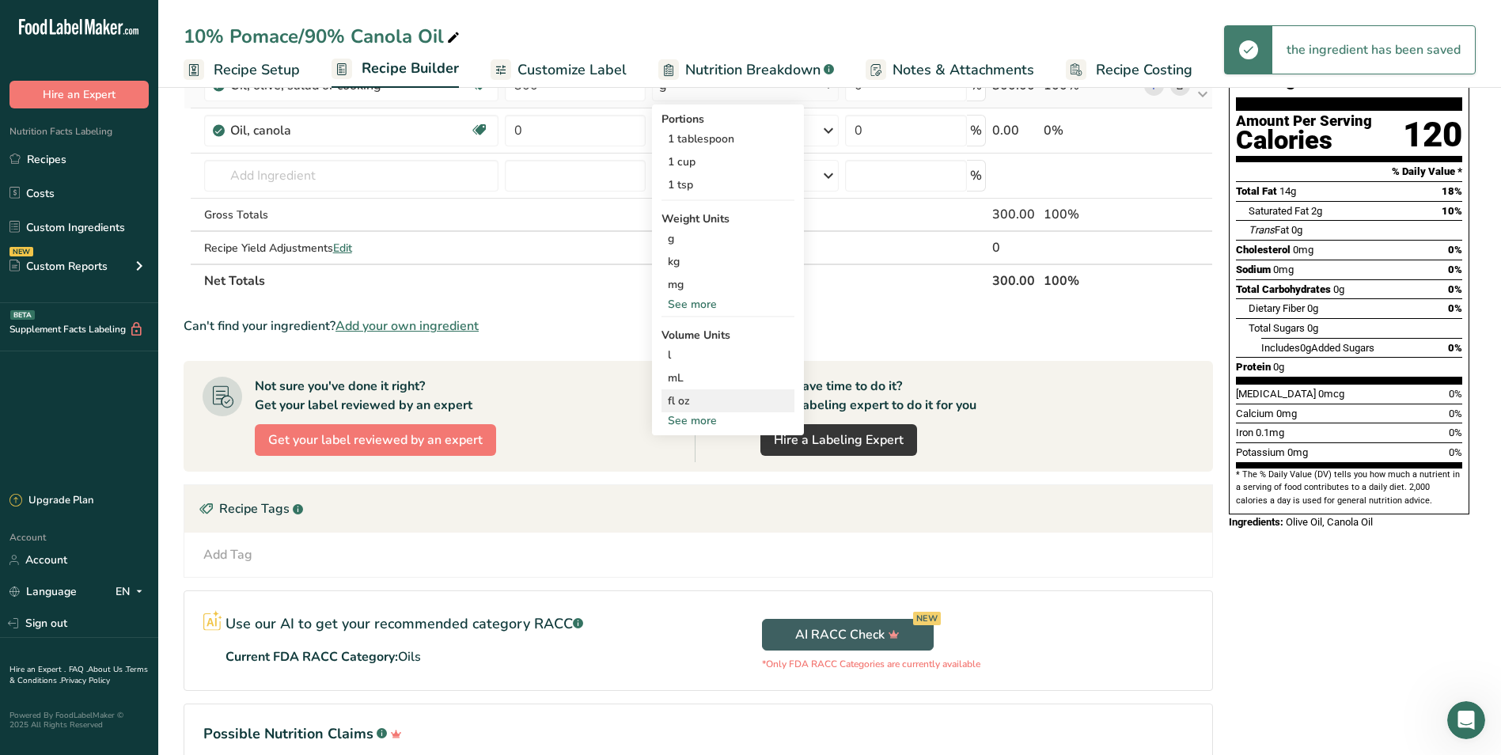
scroll to position [158, 0]
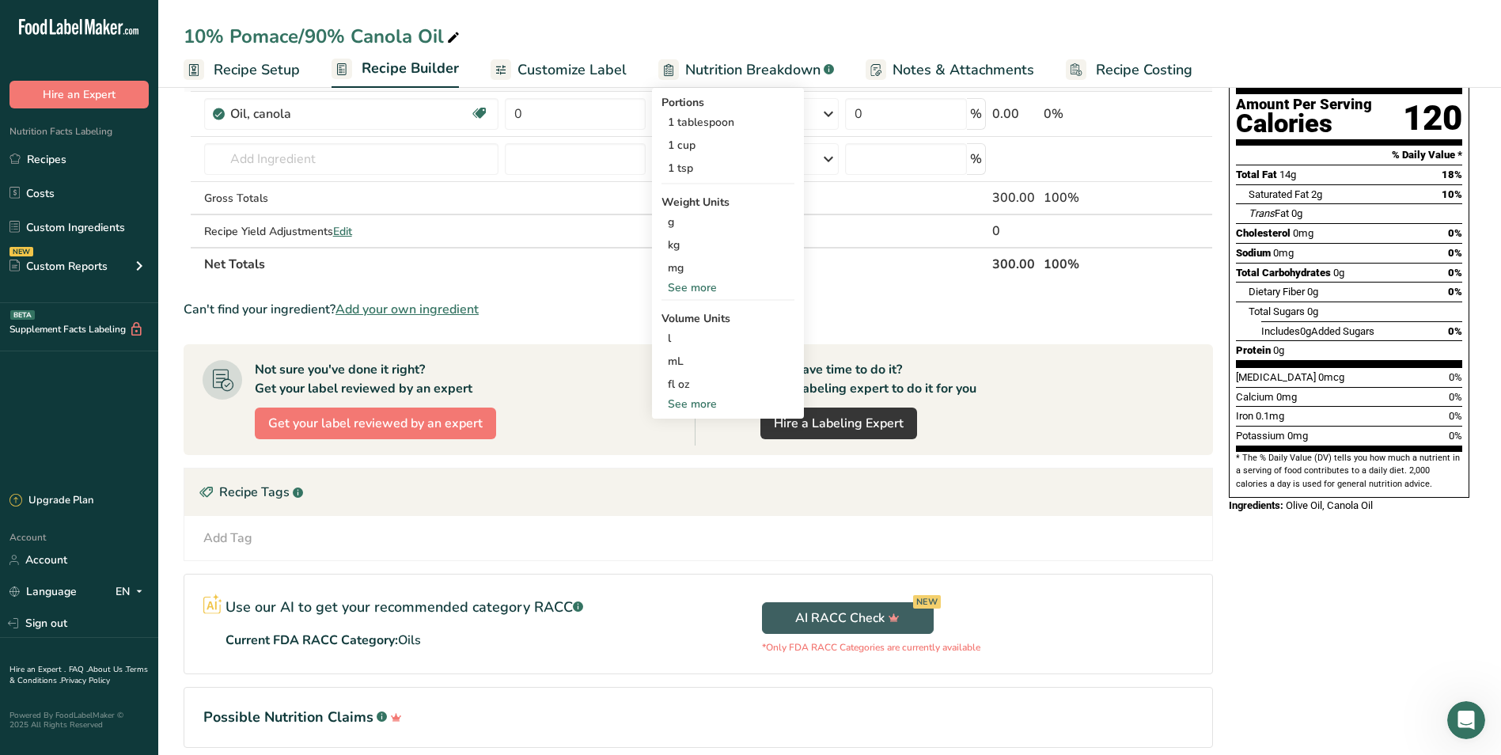
click at [710, 399] on div "See more" at bounding box center [727, 404] width 133 height 17
click at [705, 360] on div "mL" at bounding box center [728, 361] width 120 height 17
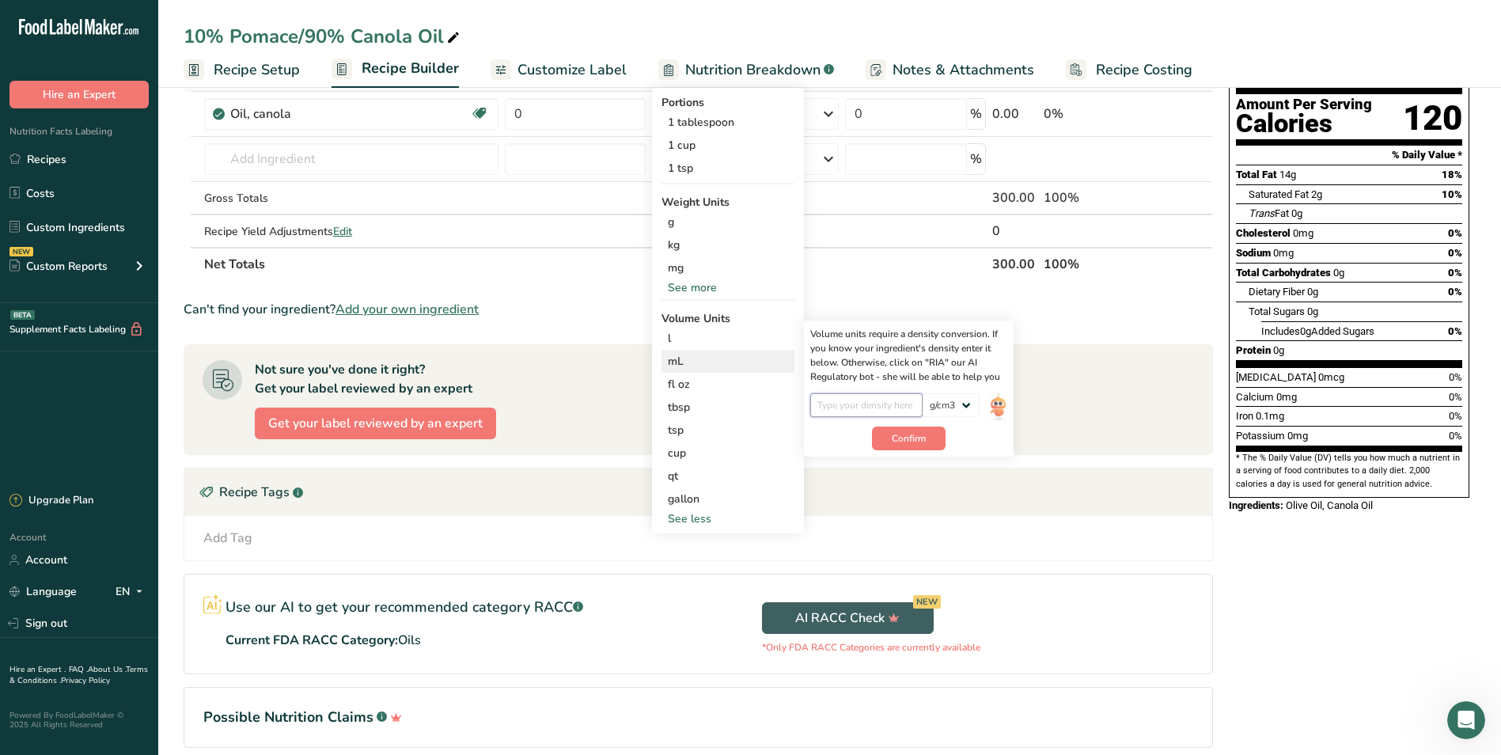
click at [882, 405] on input "number" at bounding box center [866, 405] width 113 height 24
type input "1"
click at [909, 447] on button "Confirm" at bounding box center [909, 438] width 74 height 24
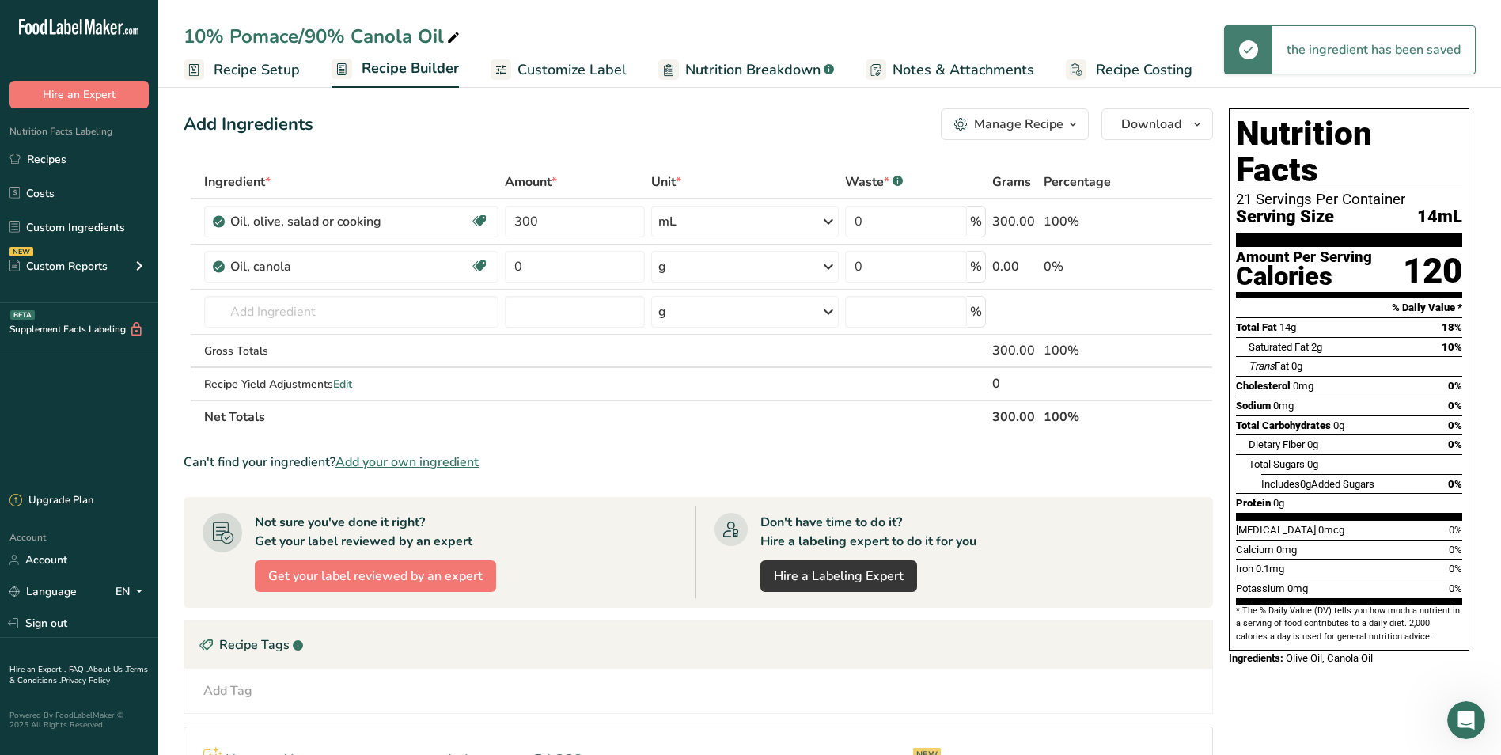
scroll to position [0, 0]
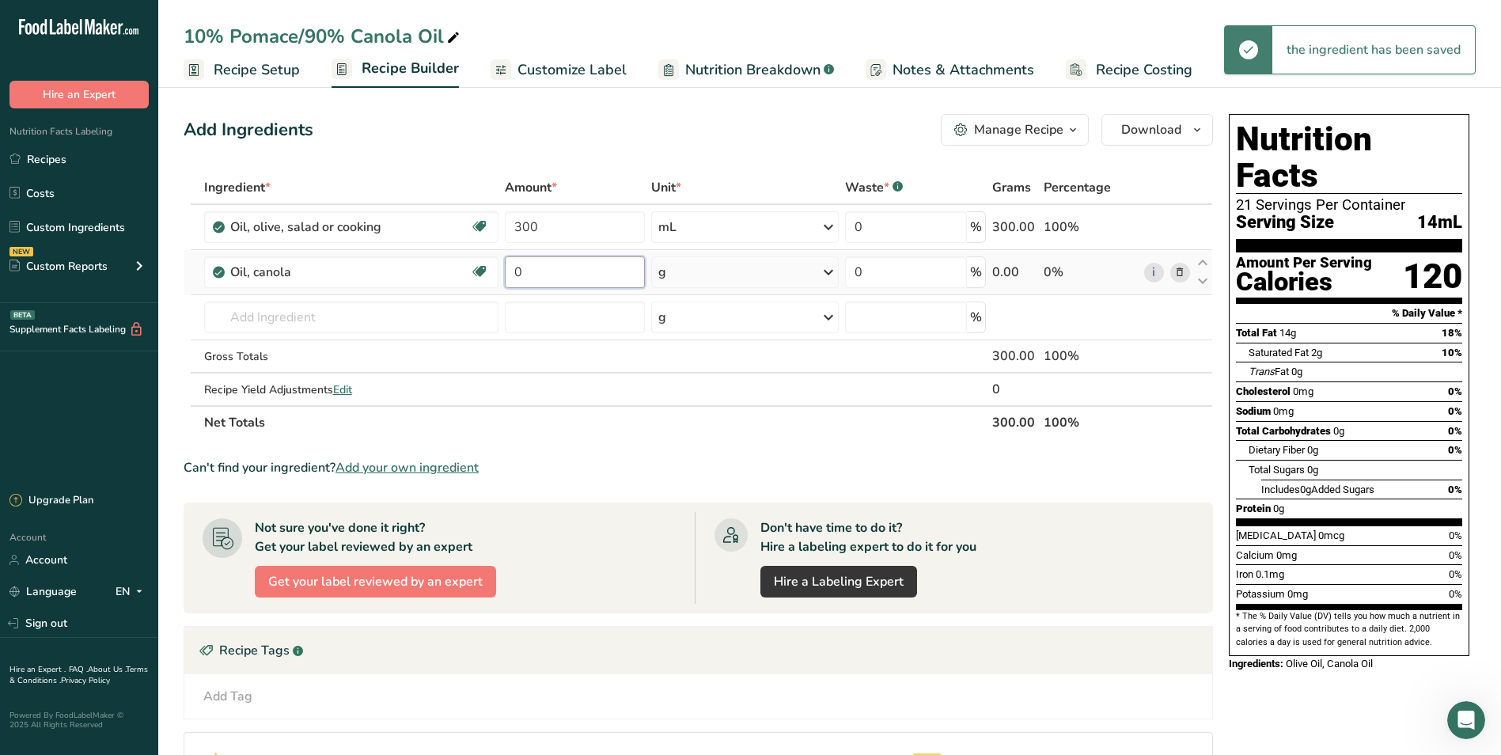
click at [570, 267] on input "0" at bounding box center [575, 272] width 141 height 32
type input "2.7"
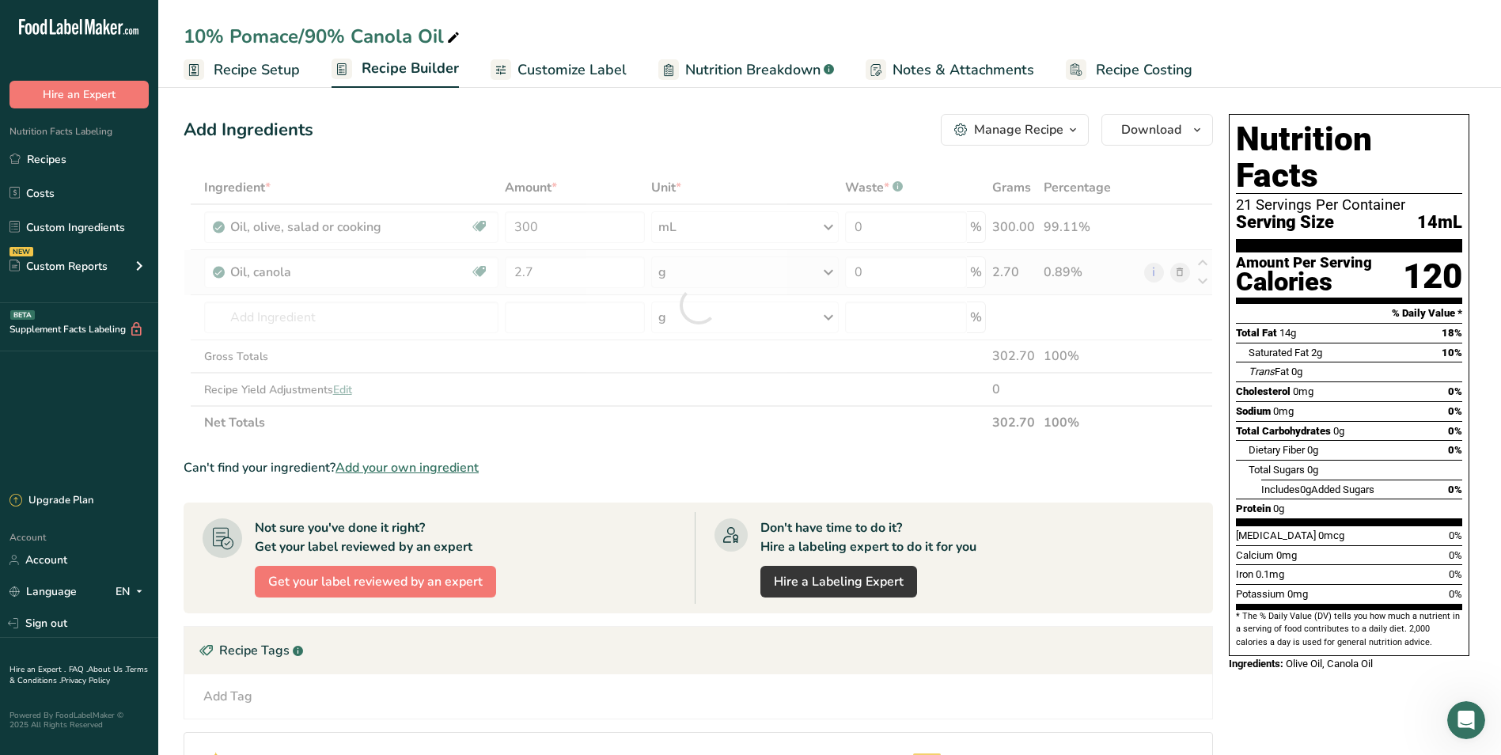
click at [824, 277] on div "Ingredient * Amount * Unit * Waste * .a-a{fill:#347362;}.b-a{fill:#fff;} Grams …" at bounding box center [698, 305] width 1029 height 268
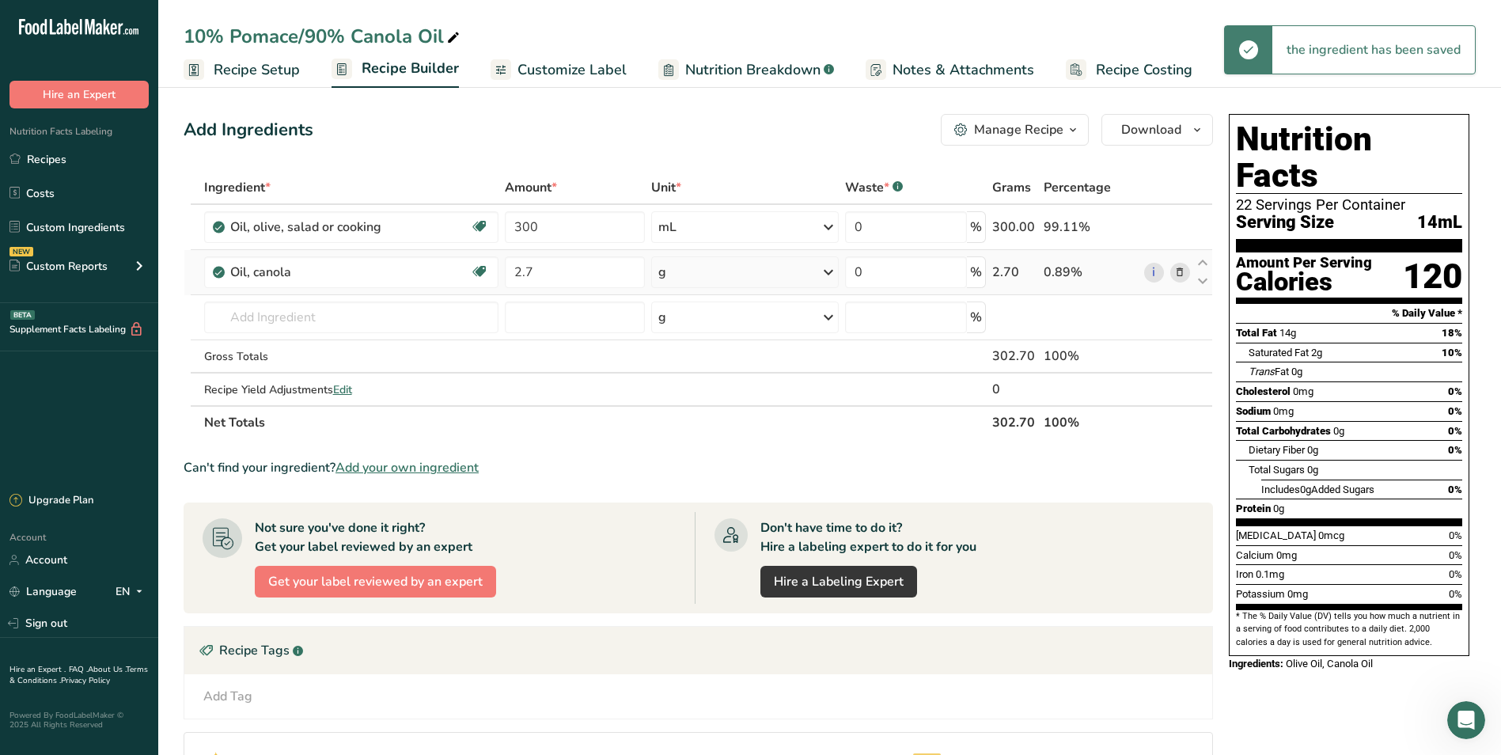
click at [829, 271] on icon at bounding box center [828, 272] width 19 height 28
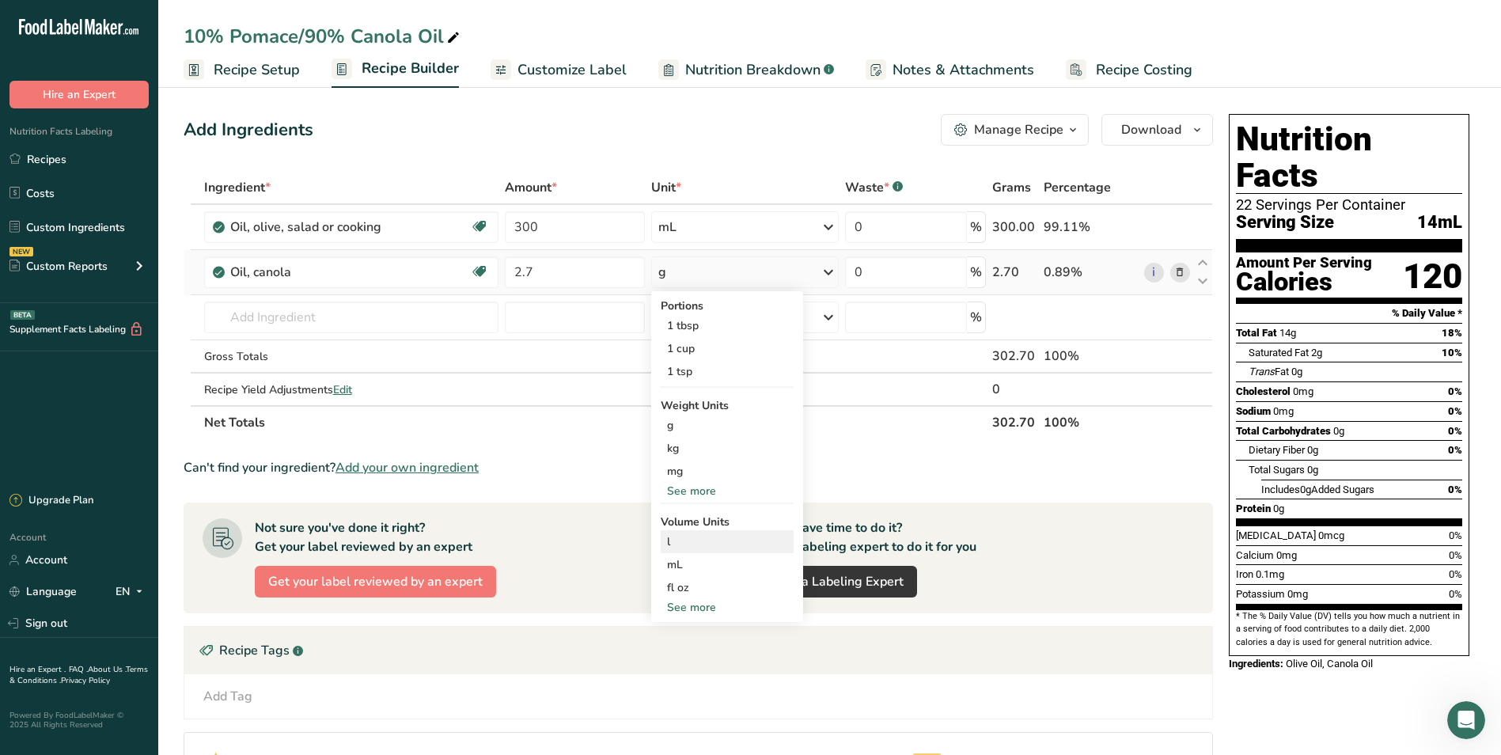
click at [733, 546] on div "l" at bounding box center [727, 541] width 120 height 17
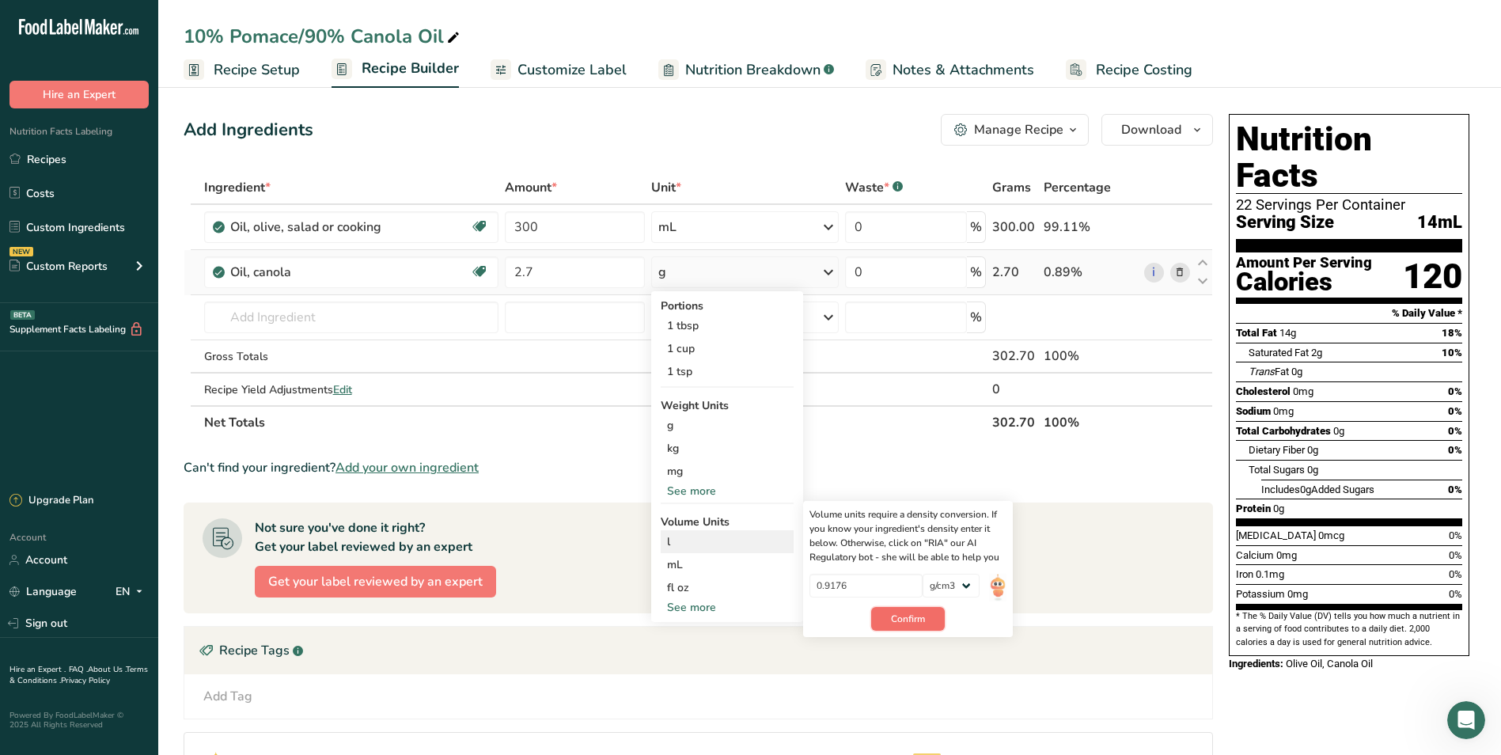
click at [909, 618] on span "Confirm" at bounding box center [908, 618] width 34 height 14
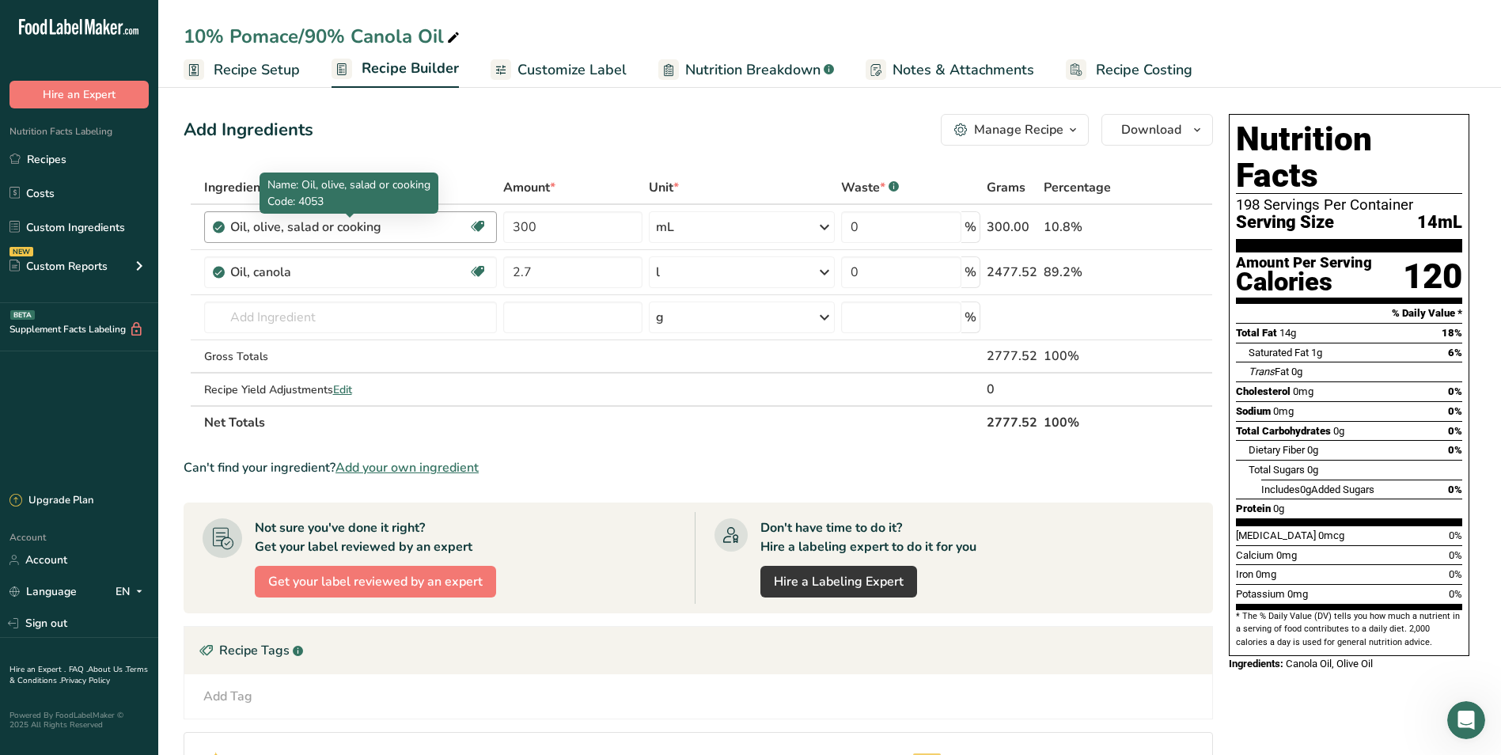
click at [411, 227] on div "Oil, olive, salad or cooking" at bounding box center [329, 227] width 198 height 19
click at [395, 224] on div "Oil, olive, salad or cooking" at bounding box center [329, 227] width 198 height 19
click at [389, 231] on div "Oil, olive, salad or cooking" at bounding box center [329, 227] width 198 height 19
click at [1182, 225] on icon at bounding box center [1179, 227] width 11 height 17
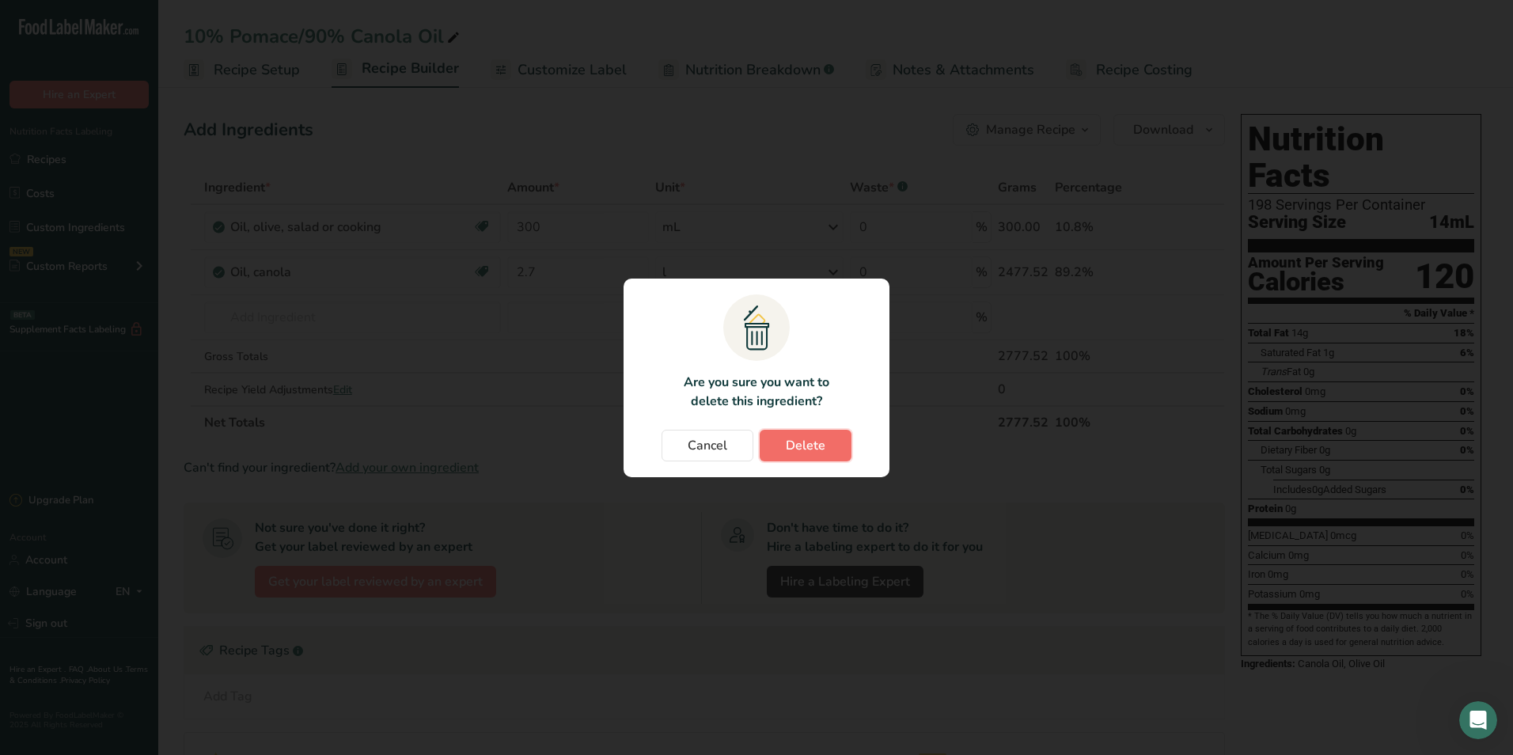
click at [820, 434] on button "Delete" at bounding box center [805, 446] width 92 height 32
type input "2.7"
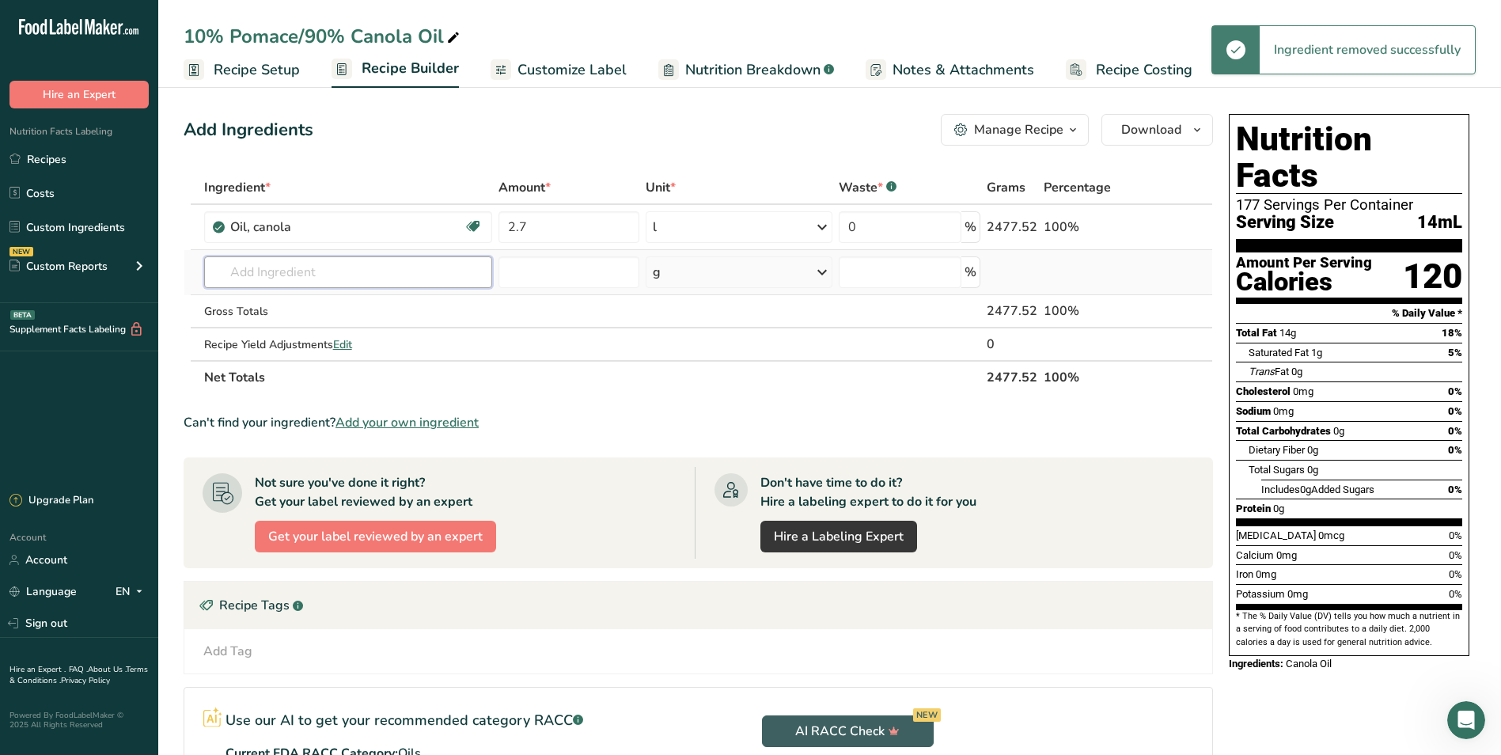
click at [370, 282] on input "text" at bounding box center [348, 272] width 288 height 32
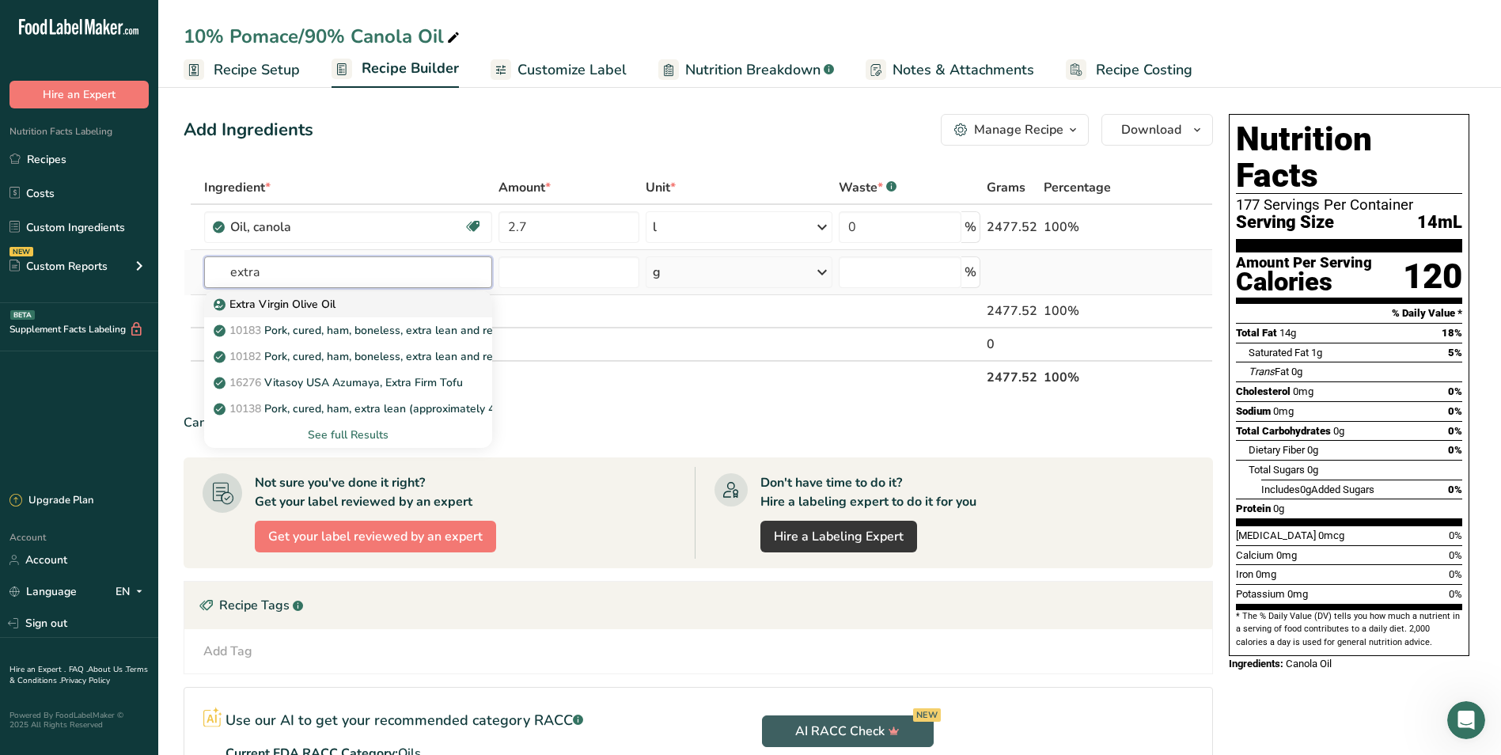
type input "extra"
click at [344, 300] on div "Extra Virgin Olive Oil" at bounding box center [335, 304] width 237 height 17
type input "Extra Virgin Olive Oil"
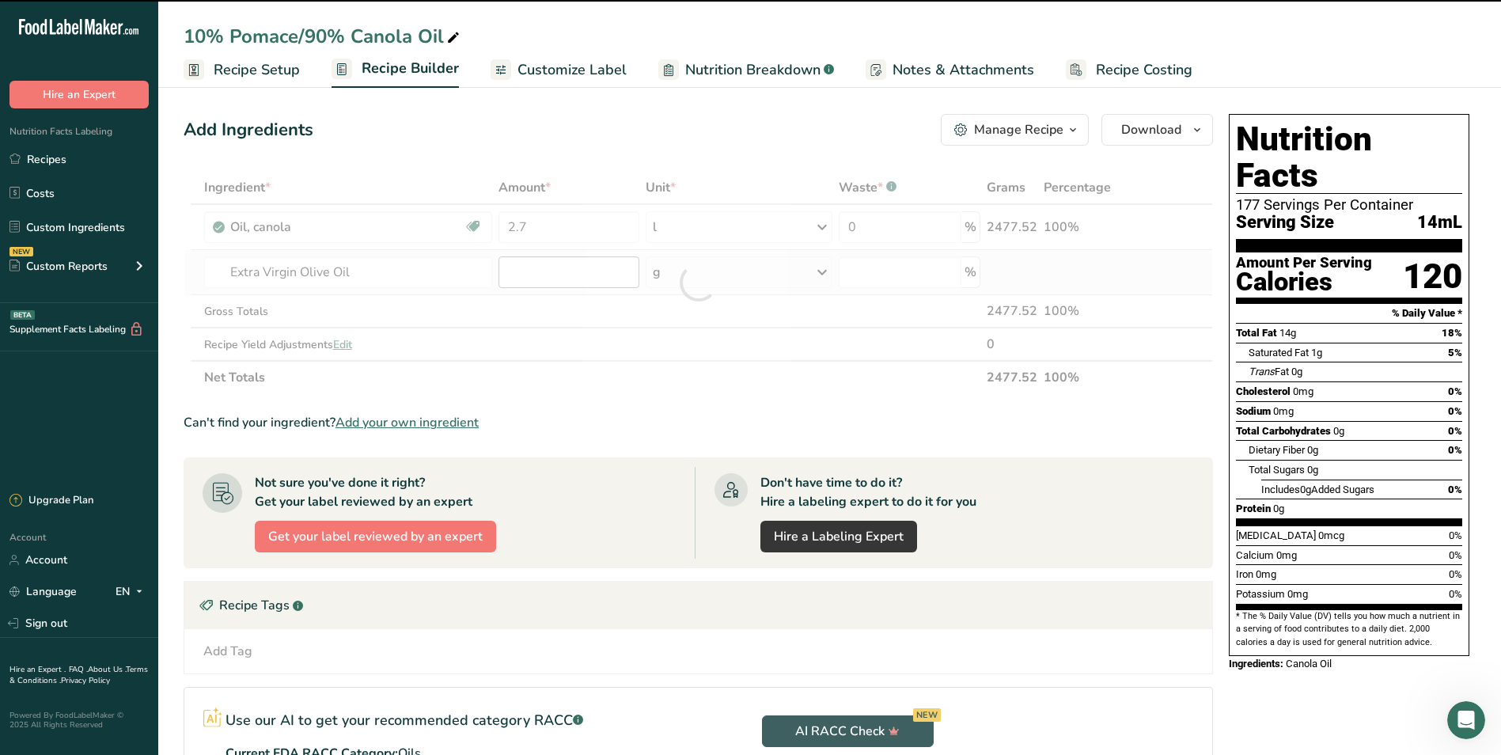
type input "0"
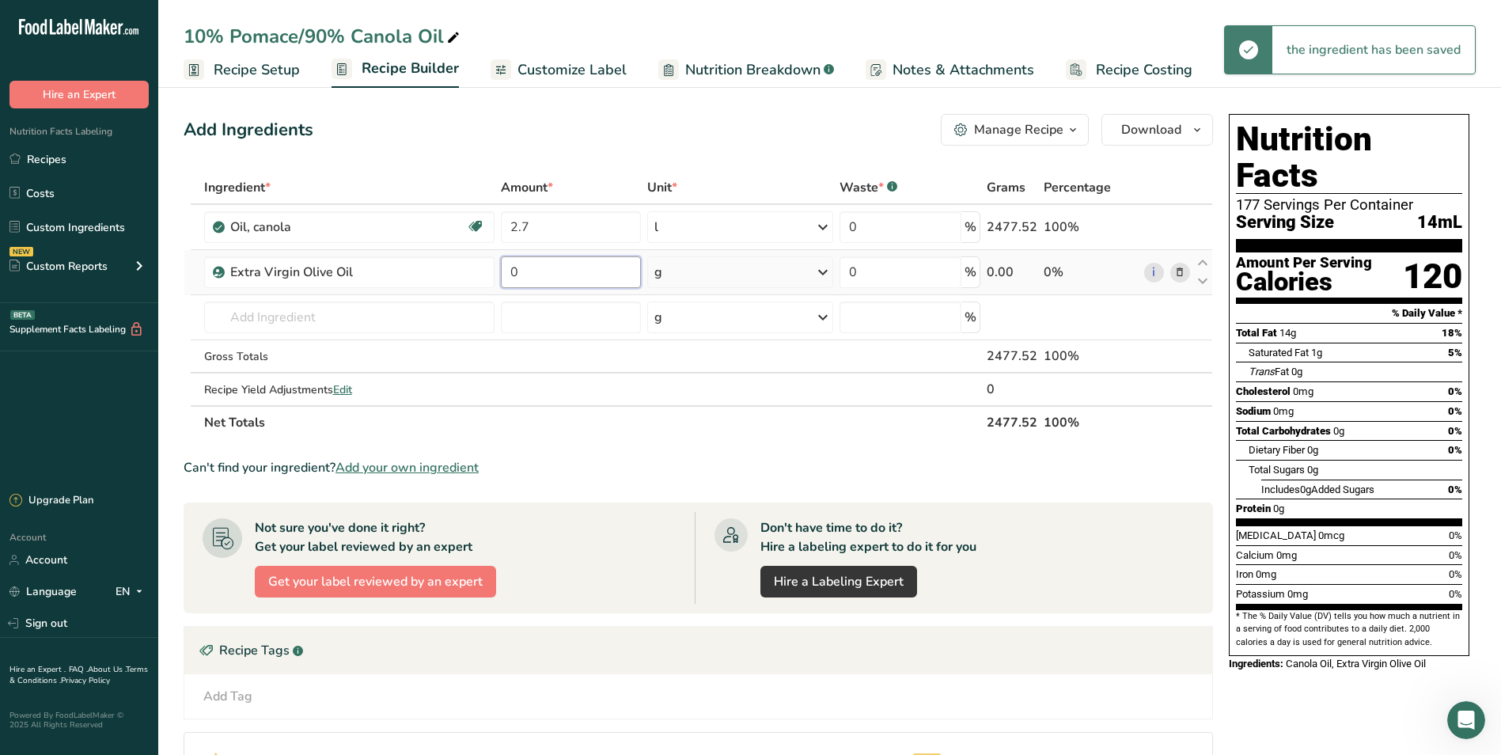
click at [574, 277] on input "0" at bounding box center [571, 272] width 140 height 32
type input "0.3"
click at [824, 273] on icon at bounding box center [822, 272] width 19 height 28
click at [704, 449] on div "l" at bounding box center [723, 448] width 120 height 17
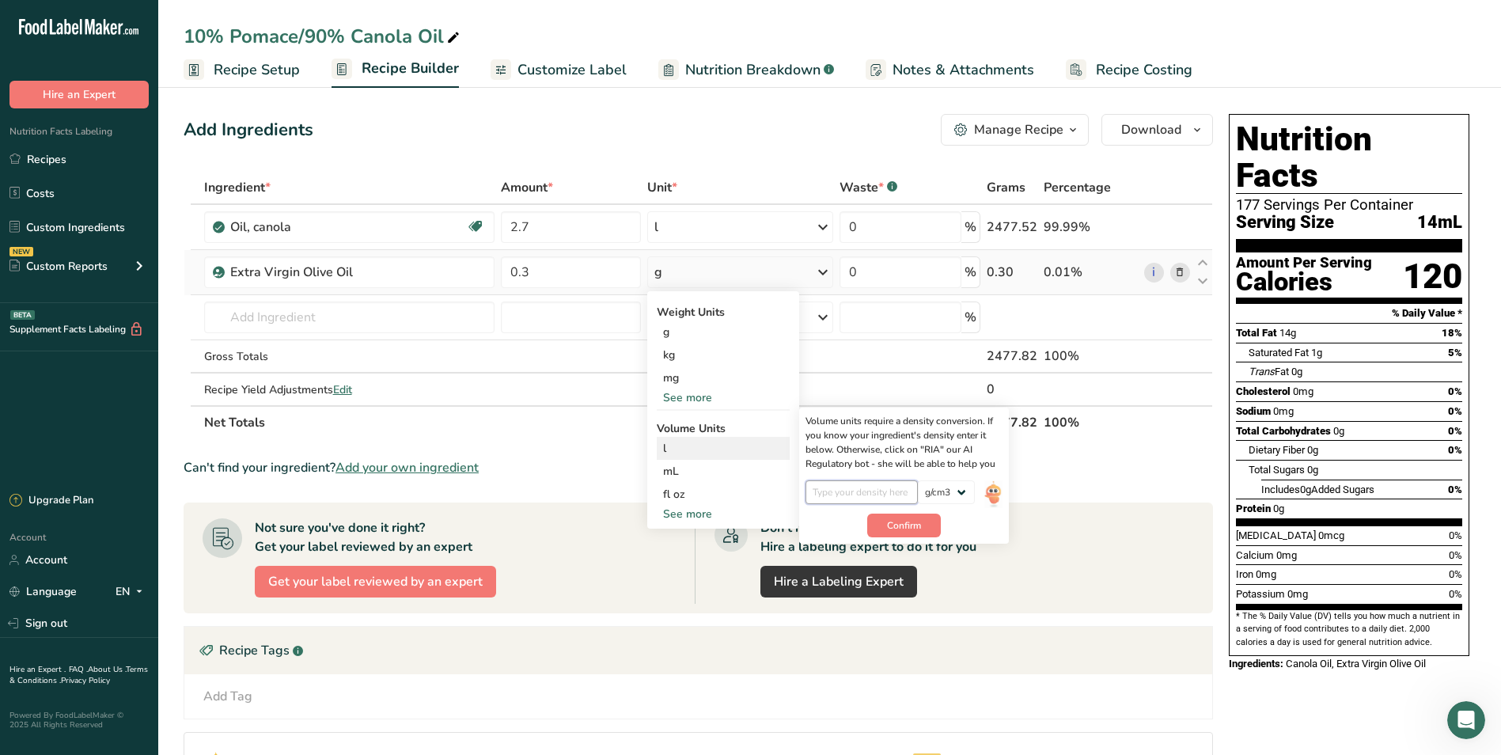
click at [885, 502] on input "number" at bounding box center [861, 492] width 113 height 24
type input "0.932"
click at [903, 524] on span "Confirm" at bounding box center [904, 525] width 34 height 14
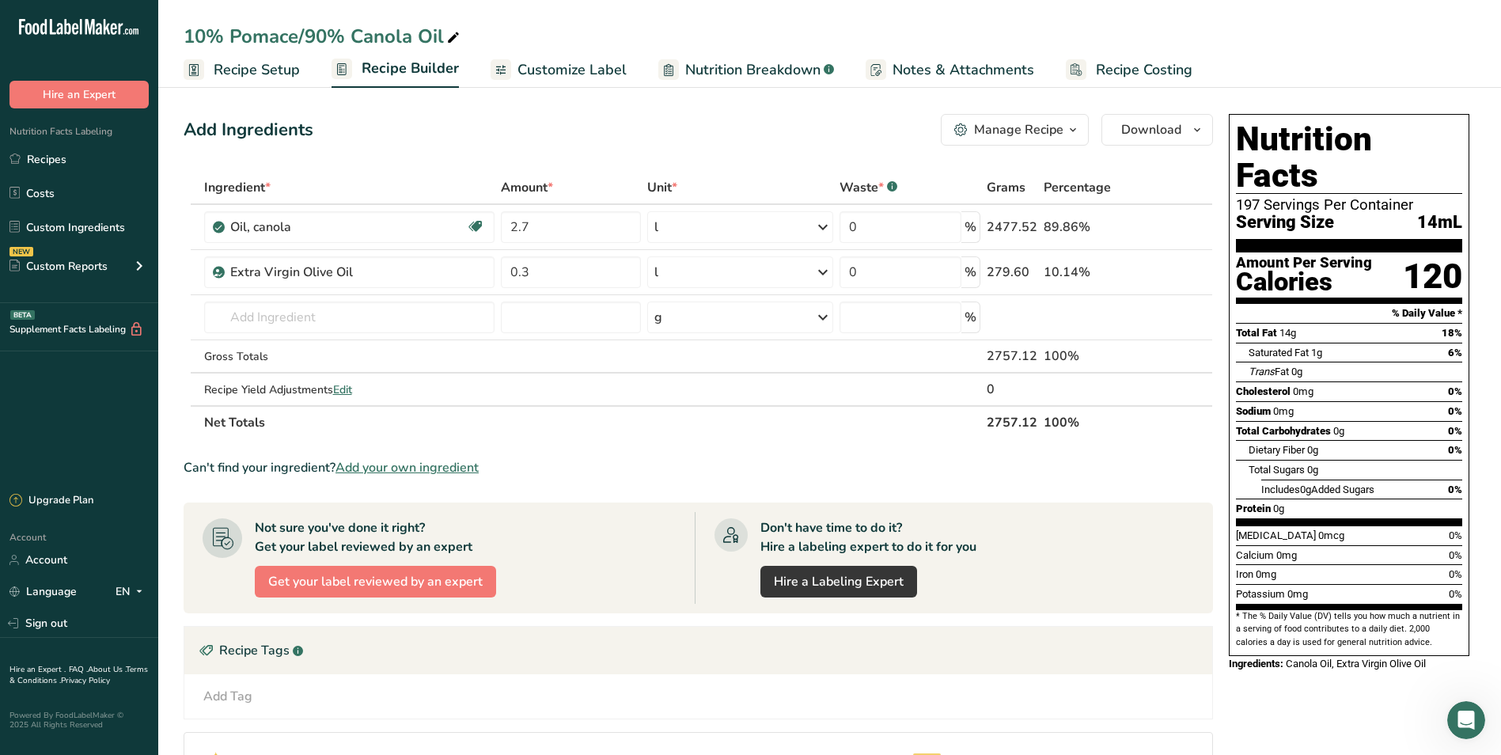
click at [588, 71] on span "Customize Label" at bounding box center [571, 69] width 109 height 21
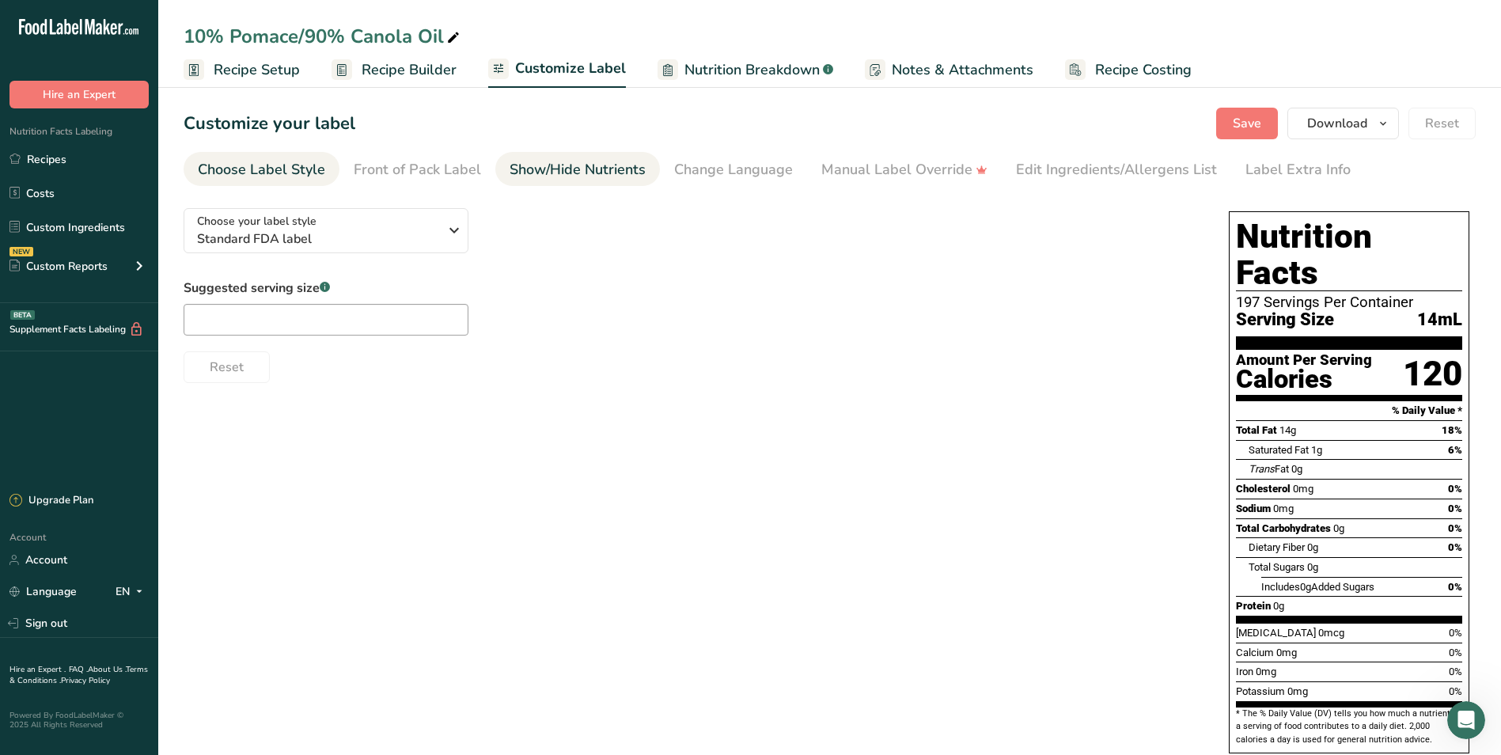
click at [495, 169] on li "Show/Hide Nutrients" at bounding box center [577, 169] width 165 height 34
click at [558, 168] on div "Show/Hide Nutrients" at bounding box center [577, 169] width 136 height 21
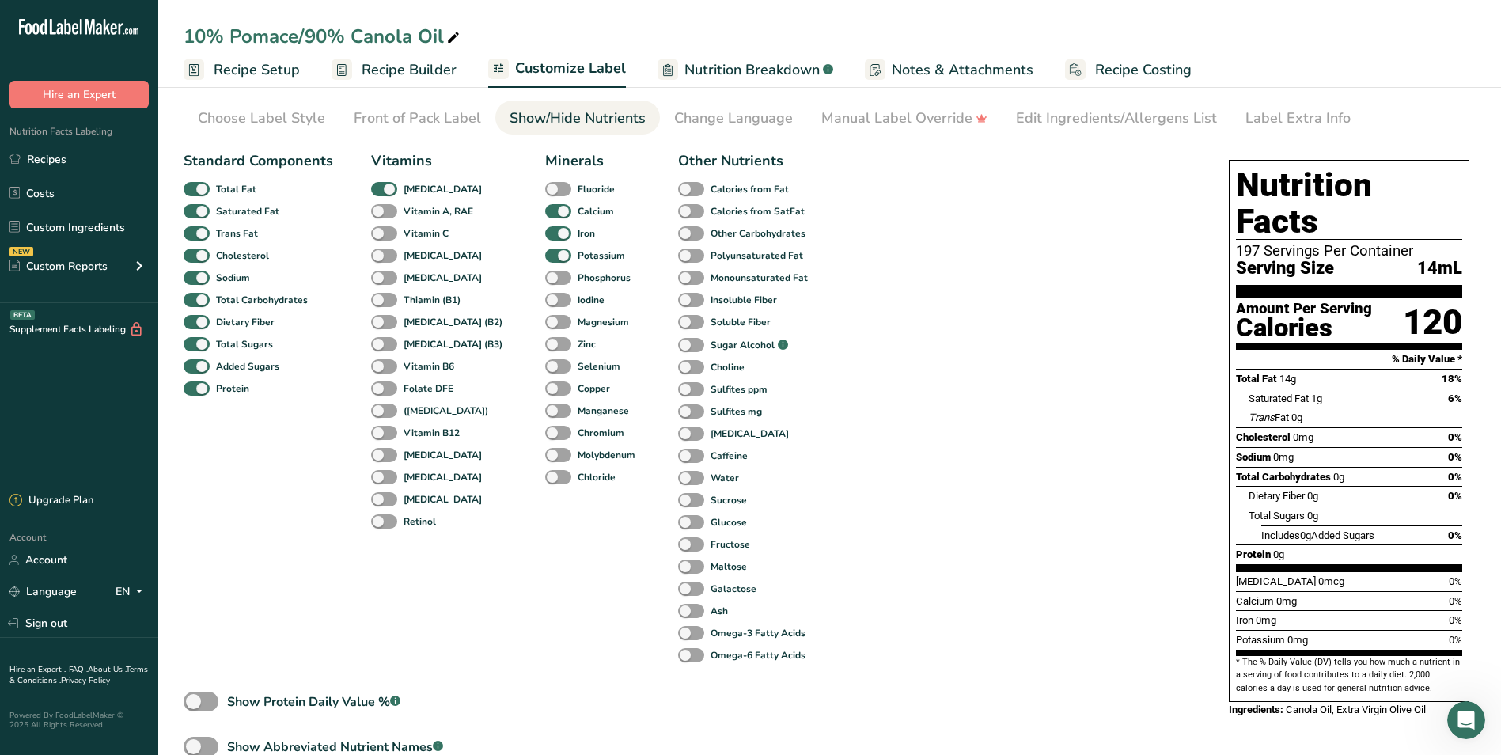
scroll to position [79, 0]
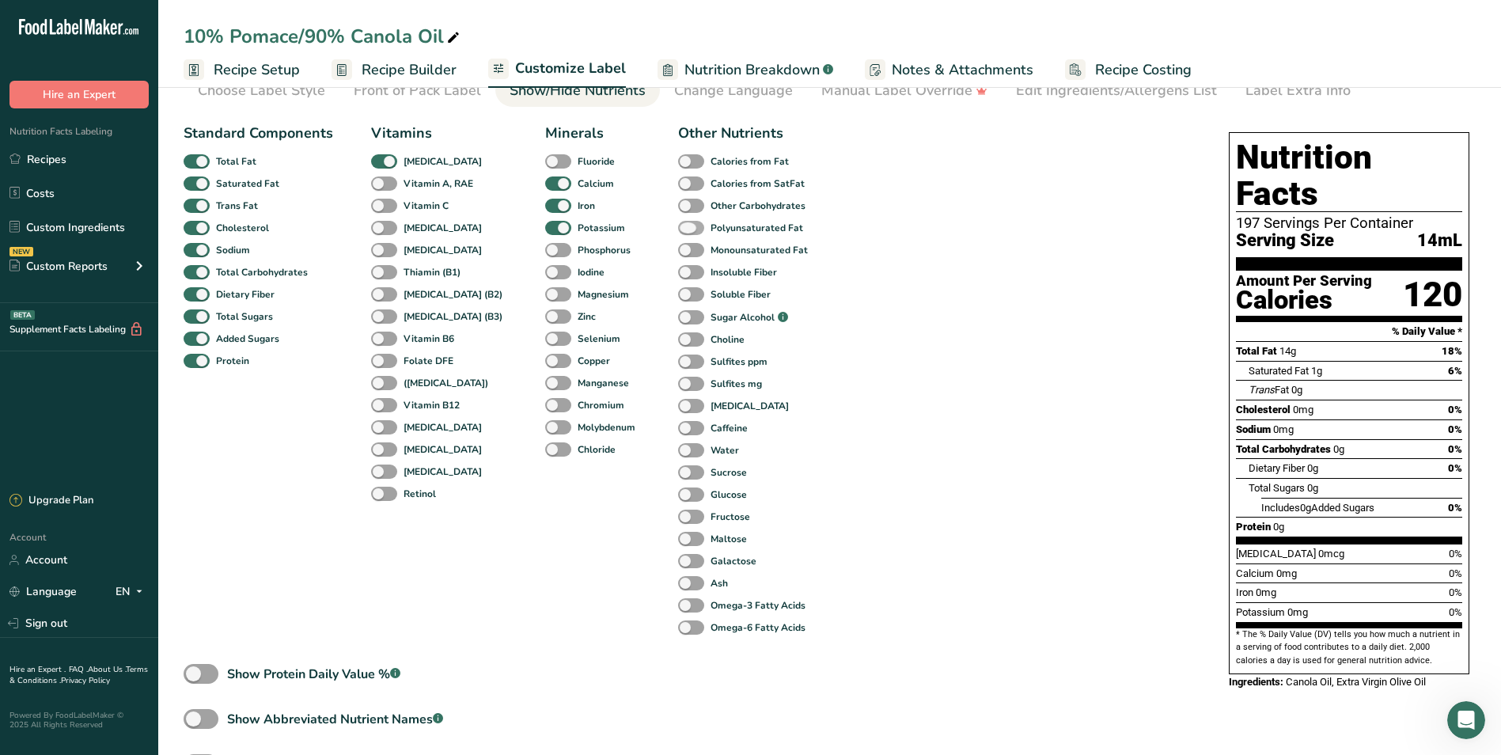
click at [678, 229] on span at bounding box center [691, 228] width 26 height 15
click at [678, 229] on input "Polyunsaturated Fat" at bounding box center [683, 227] width 10 height 10
checkbox input "true"
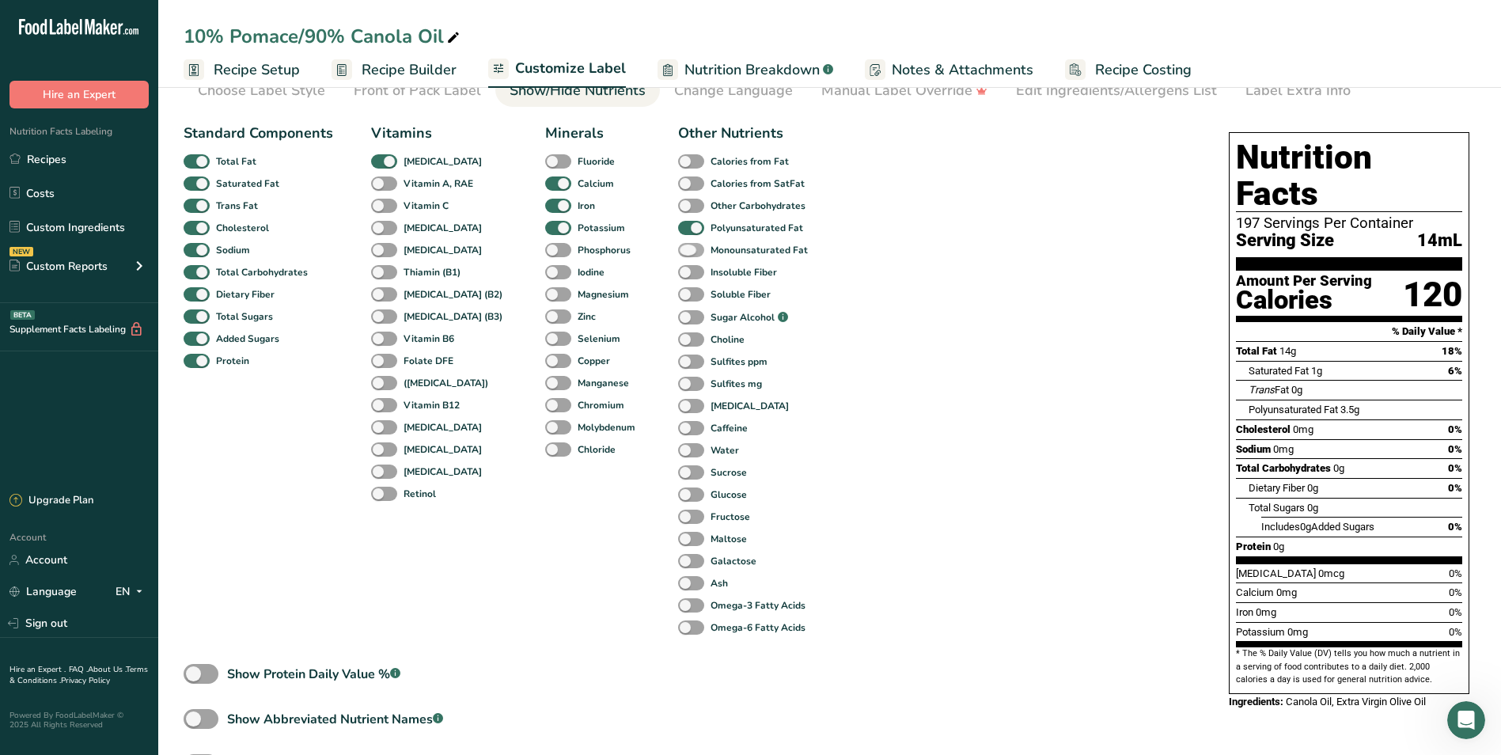
click at [678, 245] on span at bounding box center [691, 250] width 26 height 15
click at [678, 245] on input "Monounsaturated Fat" at bounding box center [683, 249] width 10 height 10
checkbox input "true"
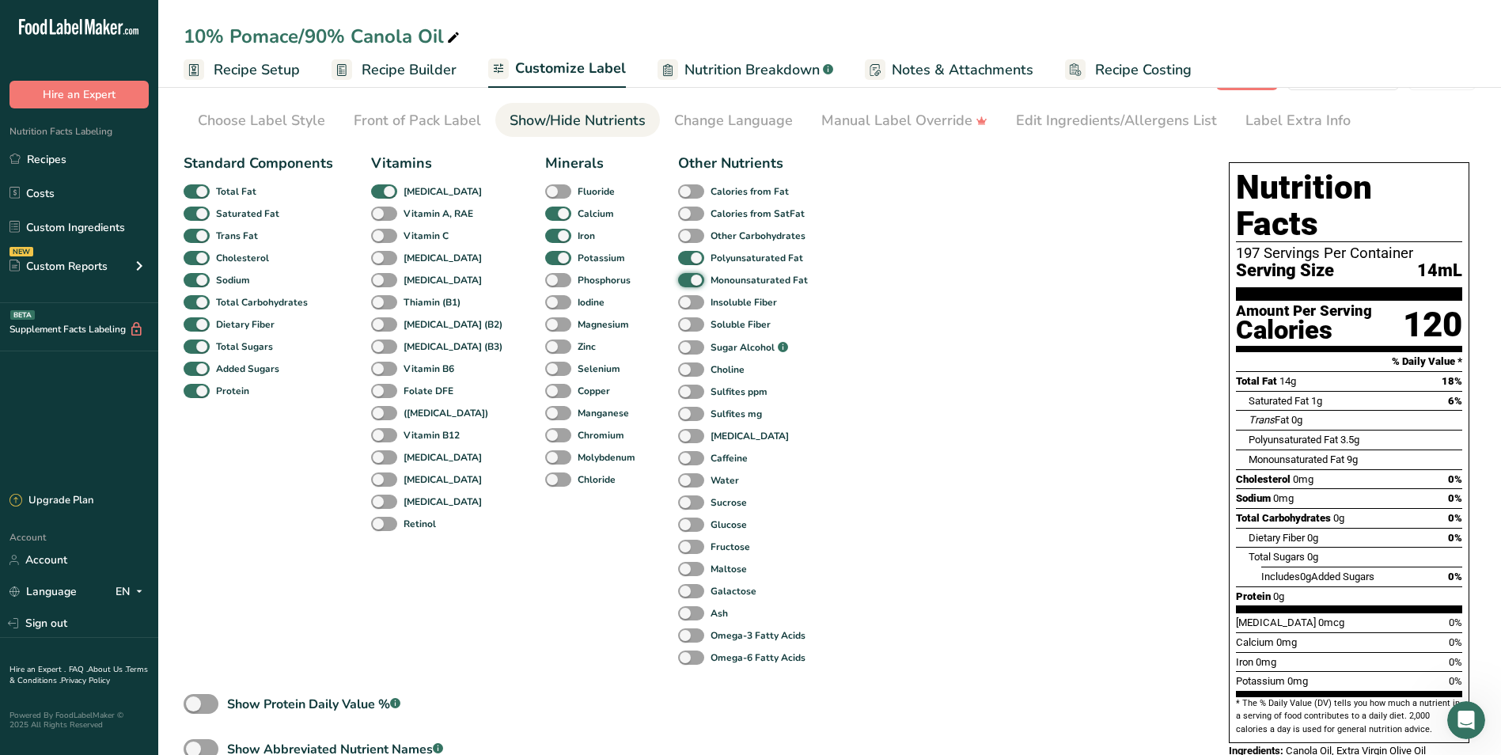
scroll to position [0, 0]
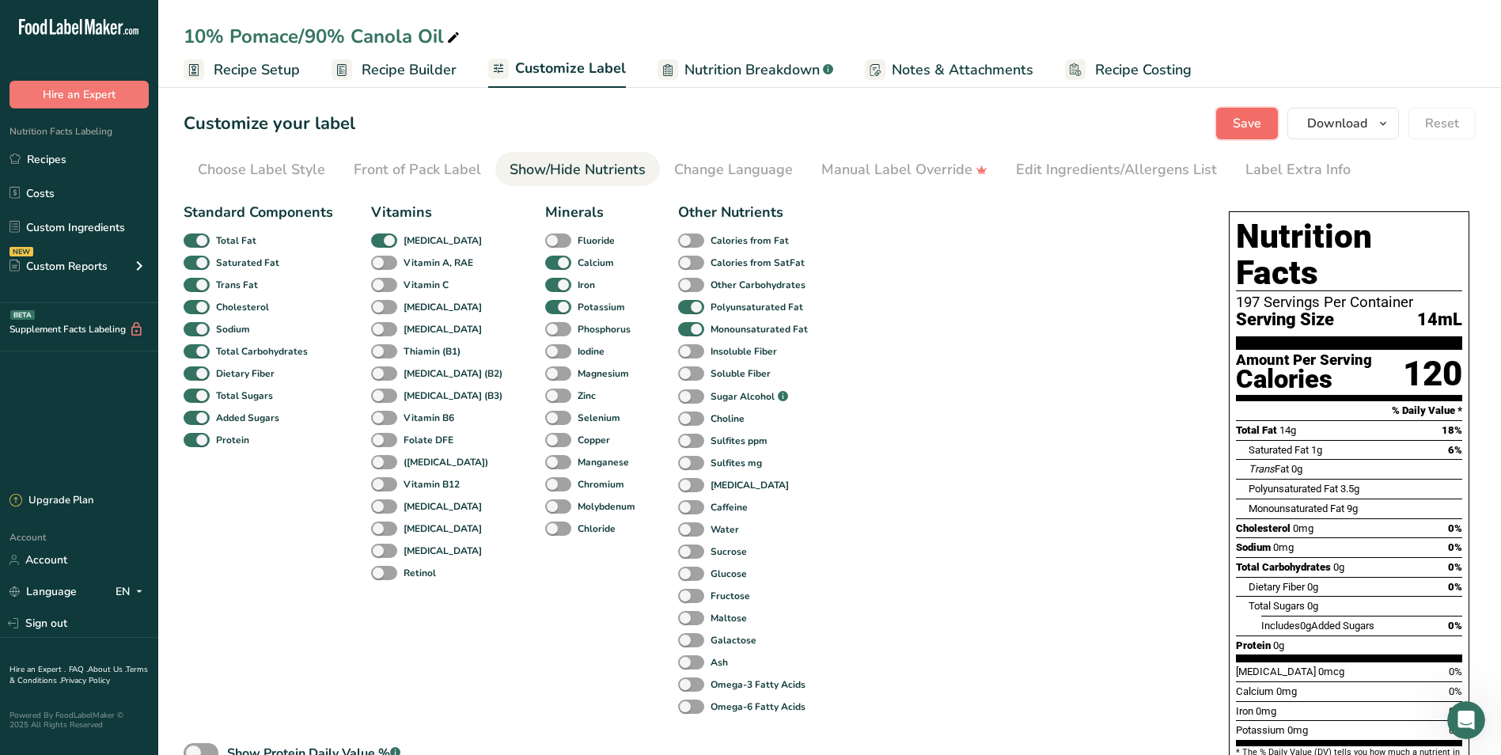
click at [1229, 127] on button "Save" at bounding box center [1247, 124] width 62 height 32
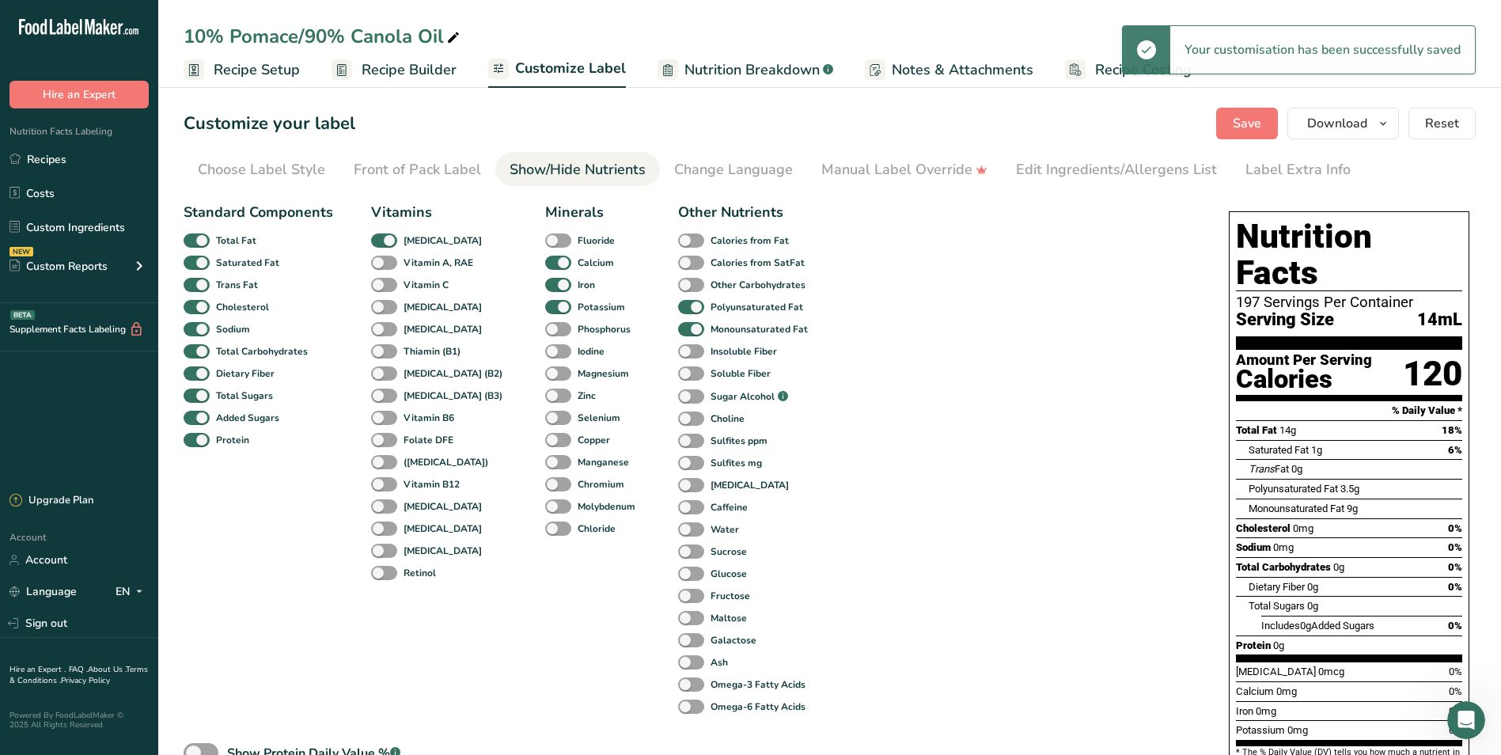
click at [423, 78] on span "Recipe Builder" at bounding box center [409, 69] width 95 height 21
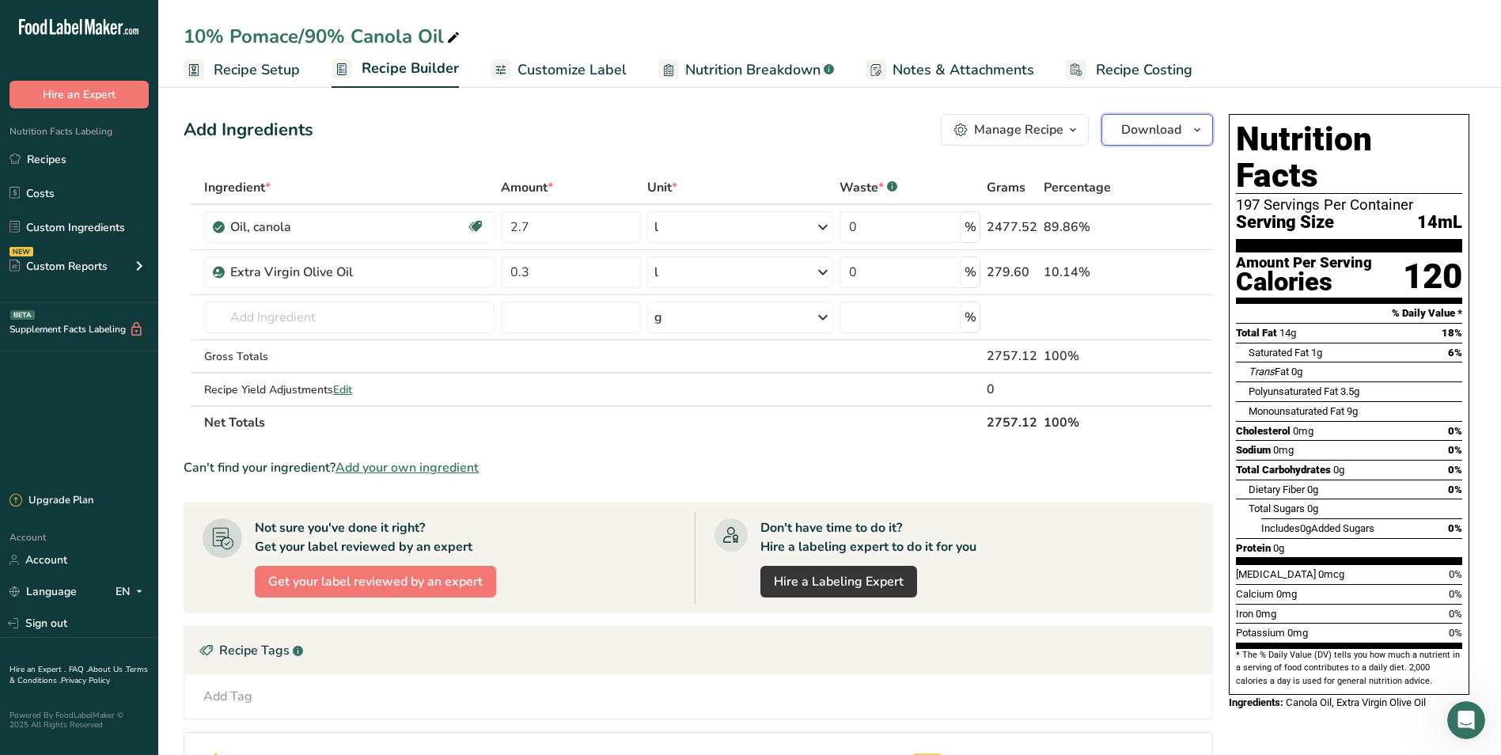
click at [1202, 131] on icon "button" at bounding box center [1197, 130] width 13 height 20
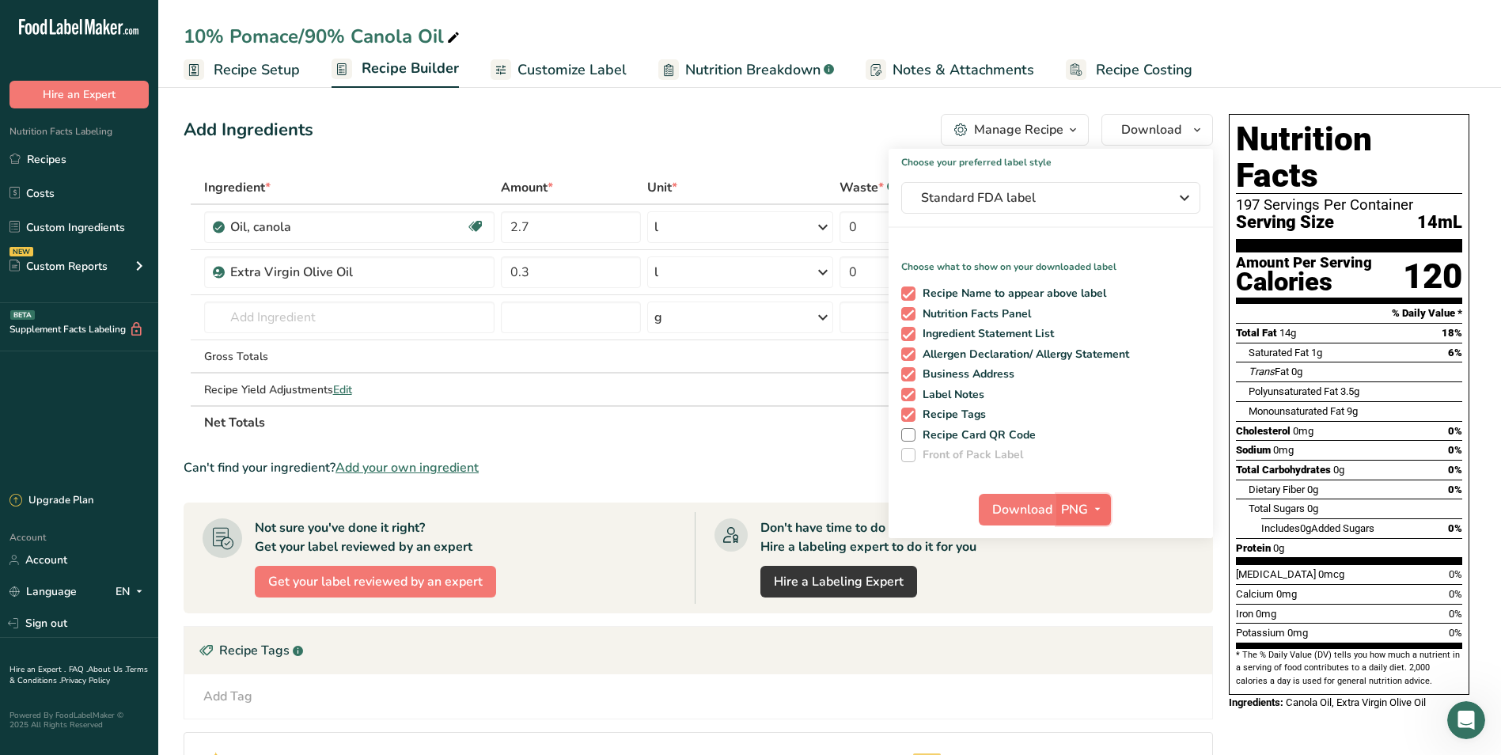
click at [1106, 507] on span "button" at bounding box center [1097, 509] width 19 height 19
click at [1096, 601] on link "SVG" at bounding box center [1085, 594] width 51 height 26
click at [1024, 510] on span "Download" at bounding box center [1022, 509] width 60 height 19
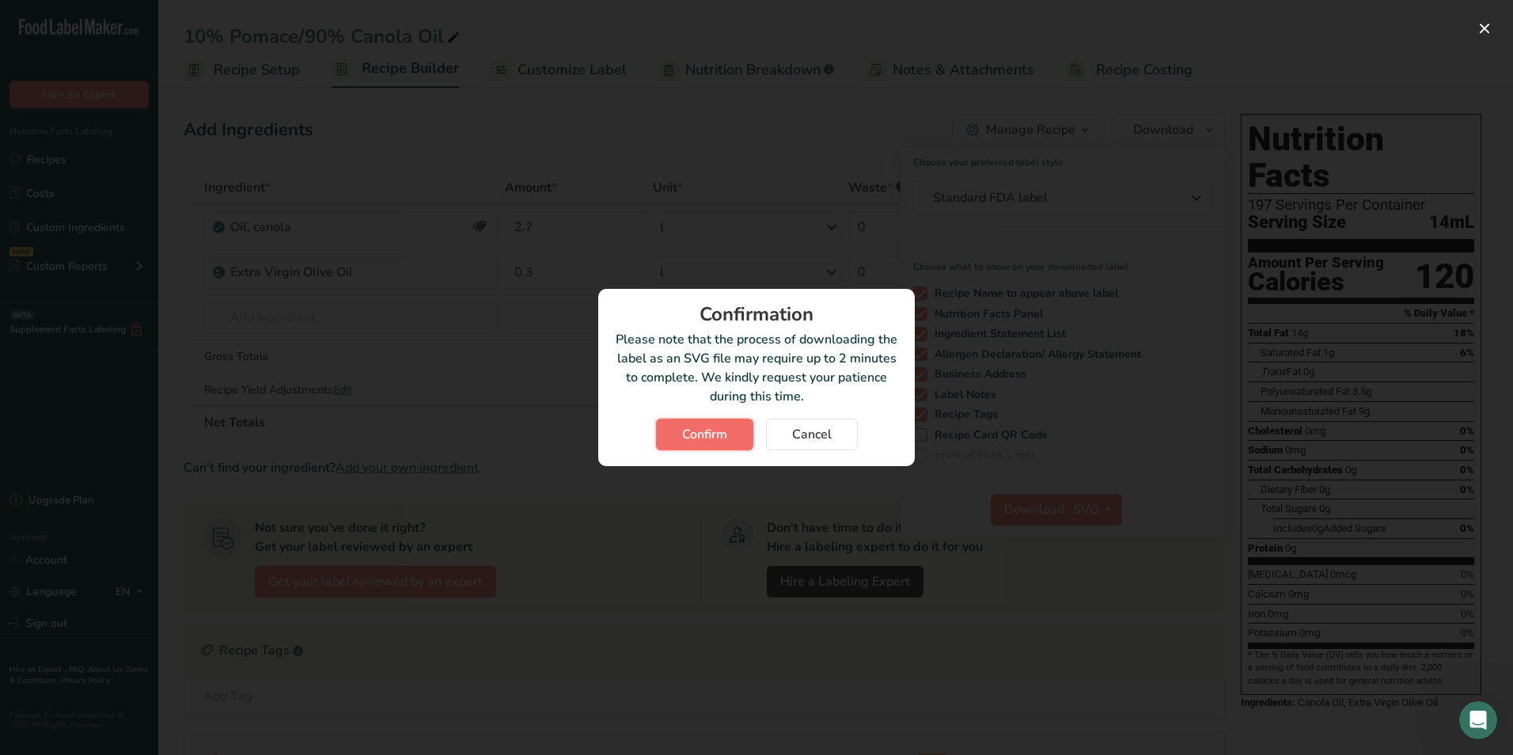
click at [712, 425] on span "Confirm" at bounding box center [704, 434] width 45 height 19
